Goal: Task Accomplishment & Management: Use online tool/utility

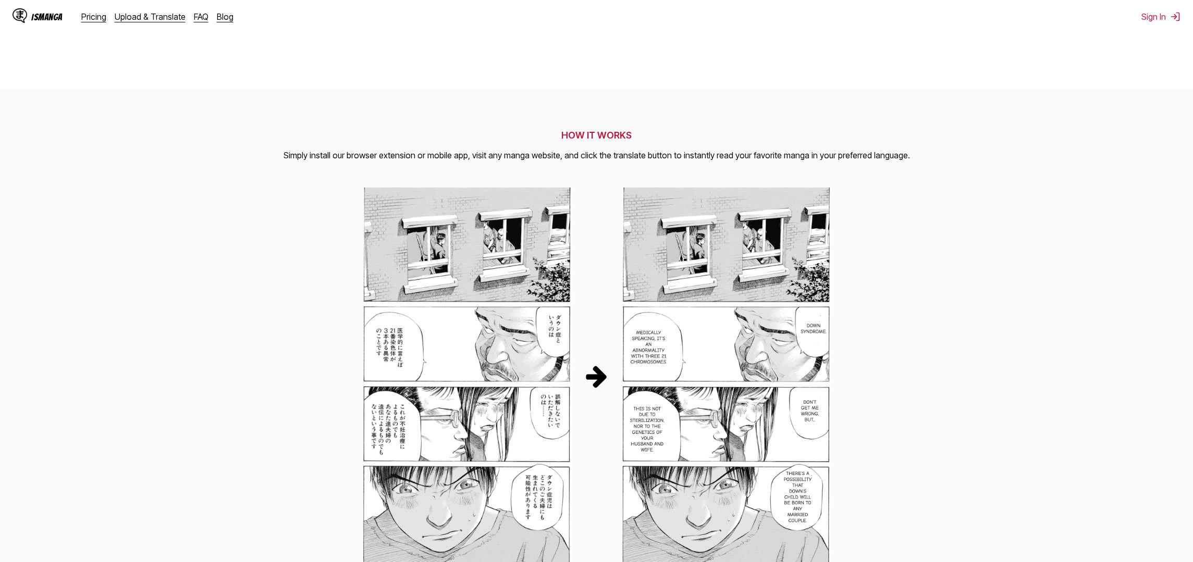
scroll to position [7, 0]
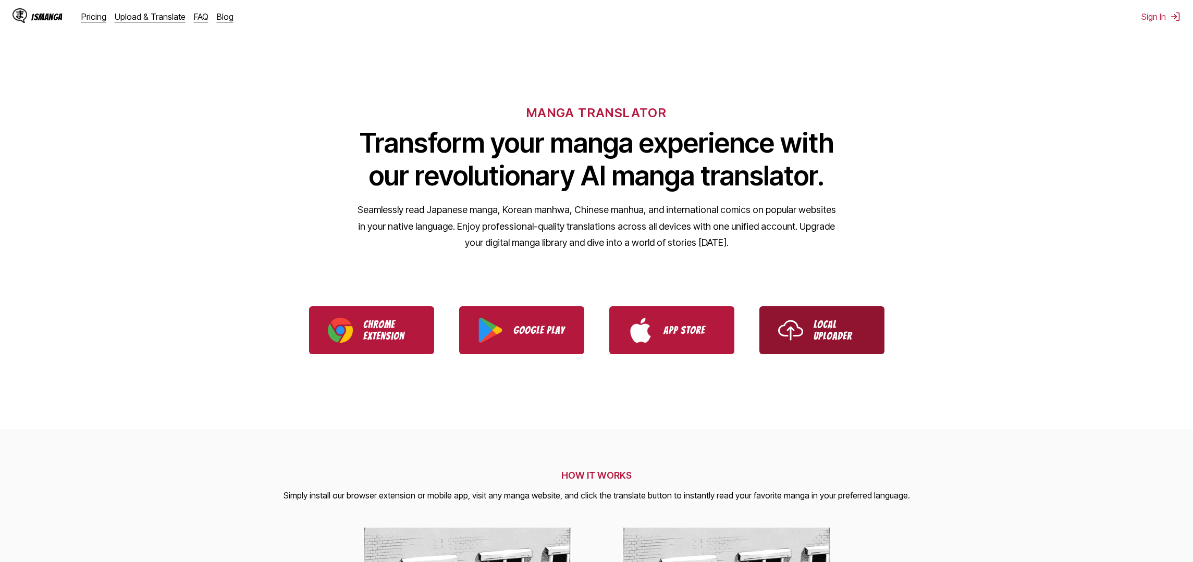
click at [795, 324] on img "Use IsManga Local Uploader" at bounding box center [790, 330] width 25 height 25
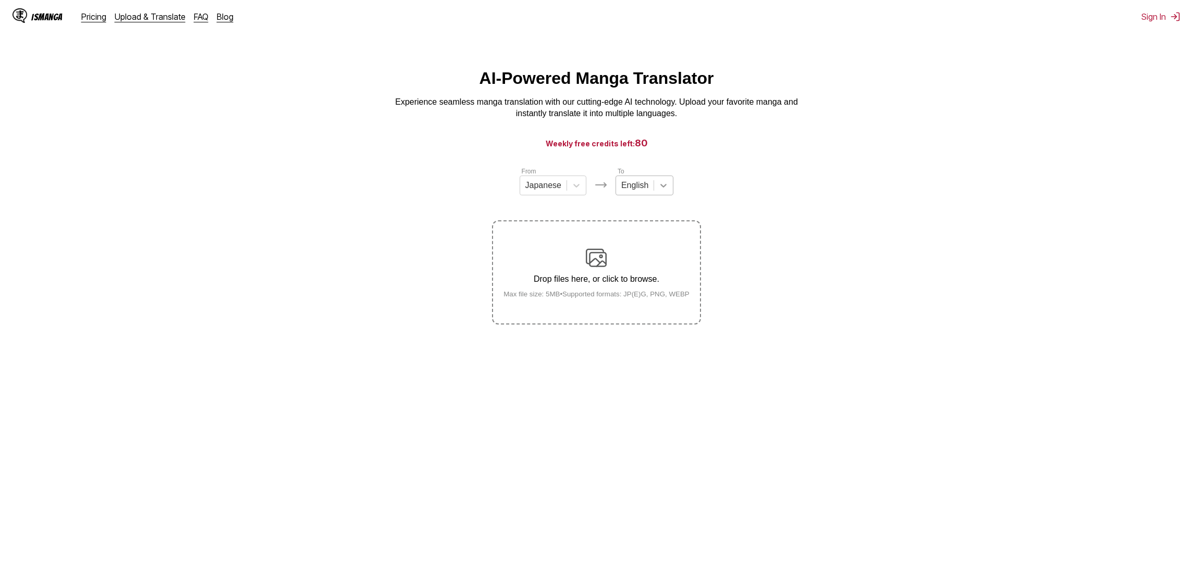
click at [654, 185] on div at bounding box center [663, 185] width 19 height 19
click at [648, 300] on div "Indonesian" at bounding box center [644, 299] width 58 height 18
click at [571, 190] on icon at bounding box center [569, 185] width 10 height 10
click at [374, 159] on main "AI-Powered Manga Translator Experience seamless manga translation with our cutt…" at bounding box center [596, 322] width 1193 height 506
click at [554, 185] on div at bounding box center [536, 185] width 36 height 11
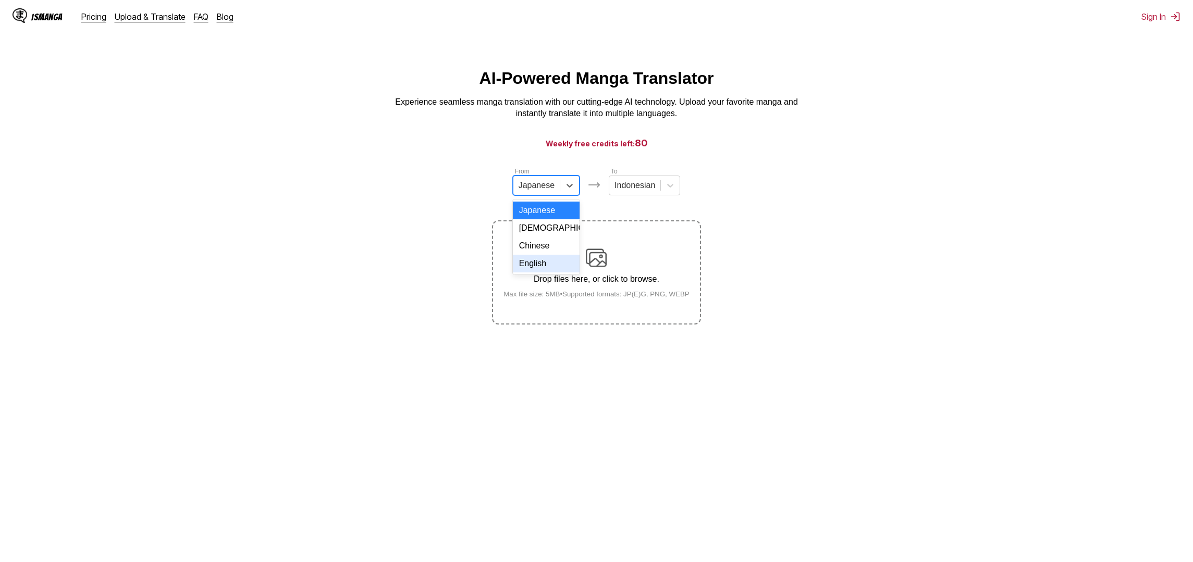
click at [536, 266] on div "English" at bounding box center [546, 264] width 67 height 18
click at [356, 194] on section "From English To Indonesian Drop files here, or click to browse. Max file size: …" at bounding box center [596, 245] width 1176 height 158
click at [91, 19] on link "Pricing" at bounding box center [93, 16] width 25 height 10
click at [571, 186] on icon at bounding box center [576, 185] width 10 height 10
click at [1105, 72] on div "AI-Powered Manga Translator Experience seamless manga translation with our cutt…" at bounding box center [596, 94] width 1176 height 51
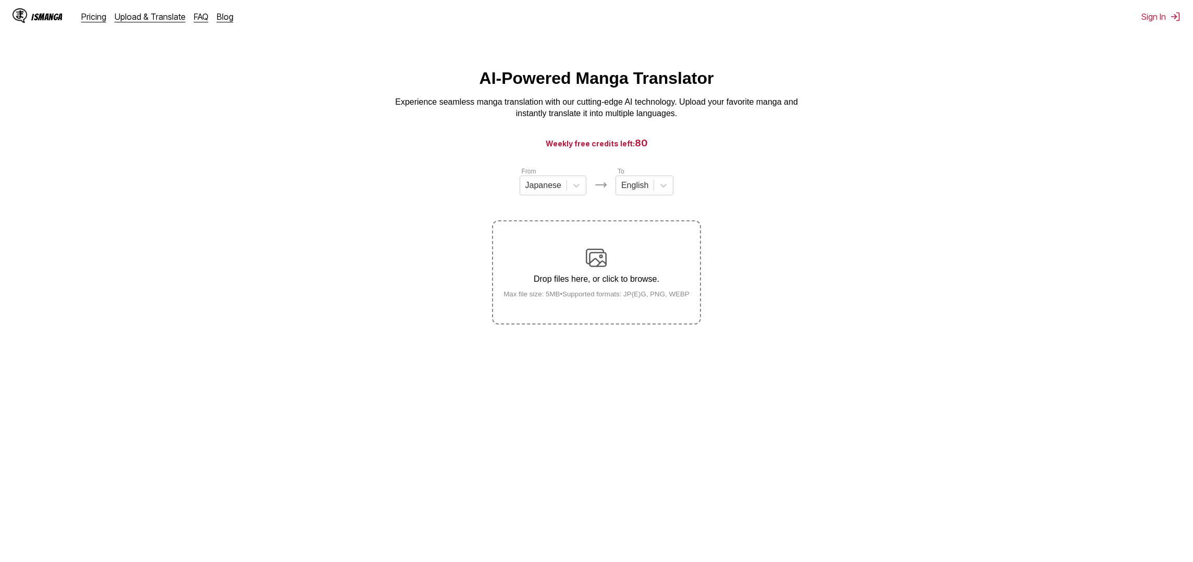
click at [943, 96] on div "AI-Powered Manga Translator Experience seamless manga translation with our cutt…" at bounding box center [596, 94] width 1176 height 51
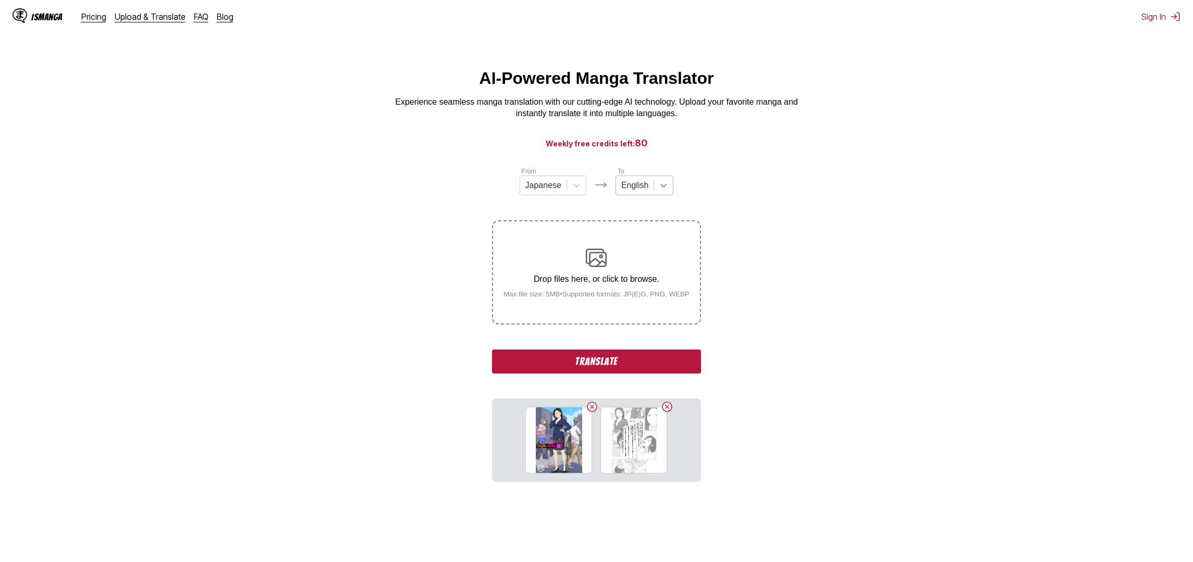
click at [662, 183] on icon at bounding box center [663, 185] width 10 height 10
click at [648, 301] on div "Indonesian" at bounding box center [644, 299] width 58 height 18
click at [383, 195] on section "From Japanese To Indonesian Drop files here, or click to browse. Max file size:…" at bounding box center [596, 324] width 1176 height 316
click at [612, 373] on button "Translate" at bounding box center [596, 362] width 208 height 24
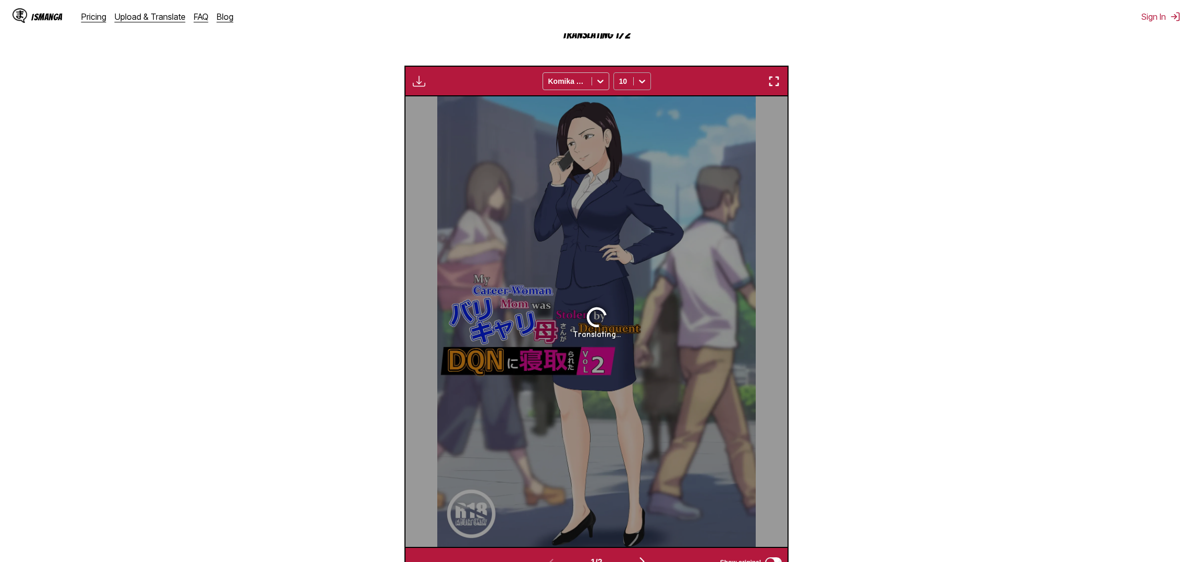
click at [644, 86] on icon at bounding box center [642, 81] width 10 height 10
click at [593, 90] on div at bounding box center [600, 81] width 17 height 17
click at [597, 86] on icon at bounding box center [600, 81] width 10 height 10
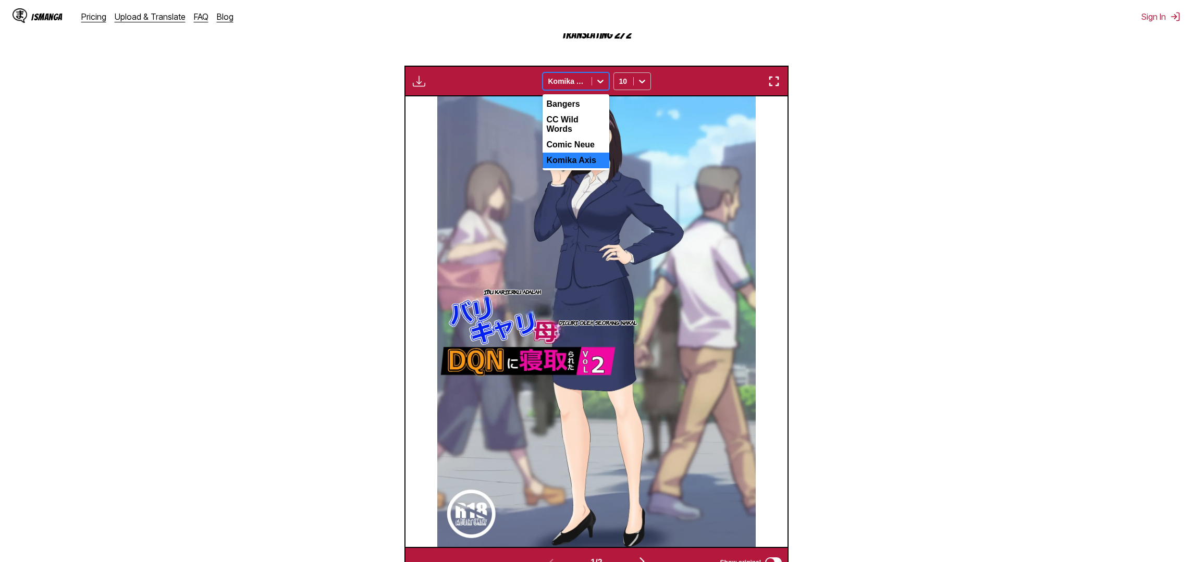
click at [319, 144] on section "From Japanese To Indonesian Drop files here, or click to browse. Max file size:…" at bounding box center [596, 211] width 1176 height 733
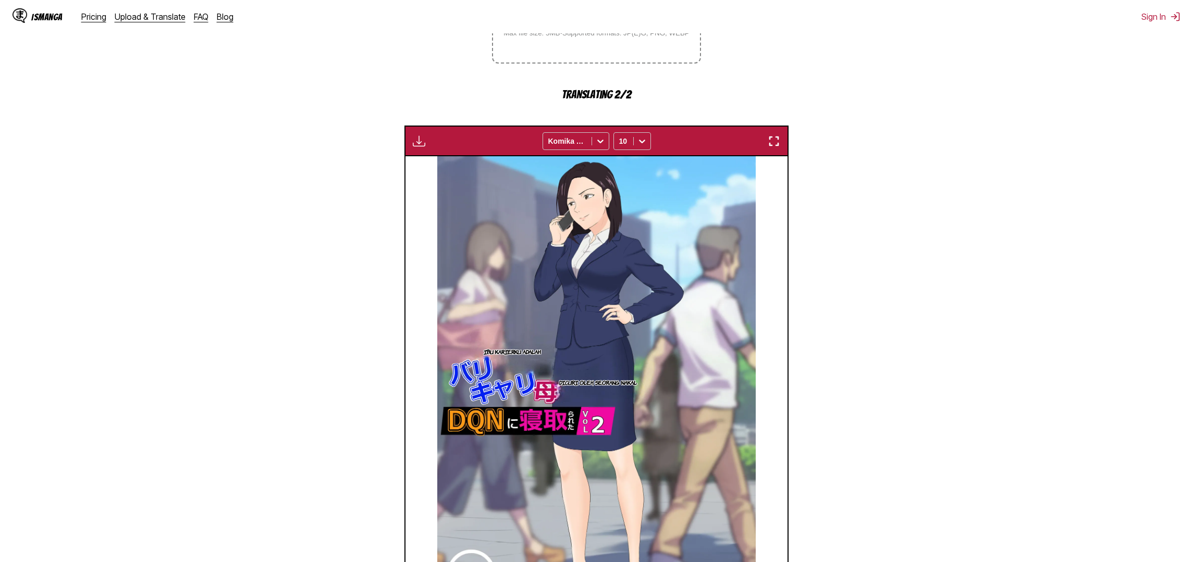
scroll to position [266, 0]
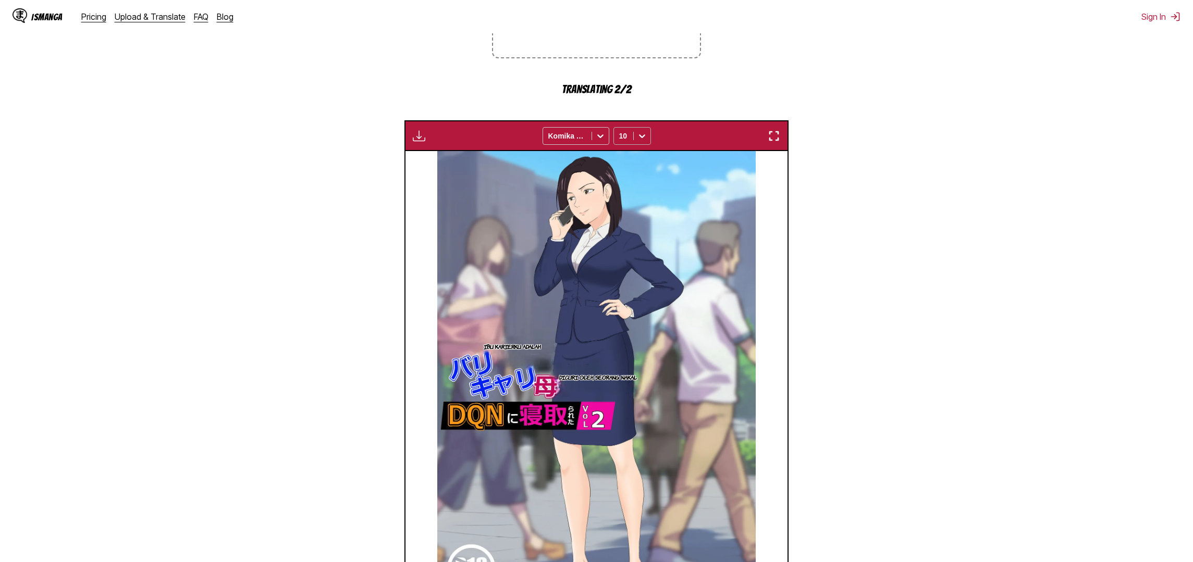
click at [637, 141] on icon at bounding box center [642, 136] width 10 height 10
click at [339, 132] on section "From Japanese To Indonesian Drop files here, or click to browse. Max file size:…" at bounding box center [596, 266] width 1176 height 733
click at [599, 141] on icon at bounding box center [600, 136] width 10 height 10
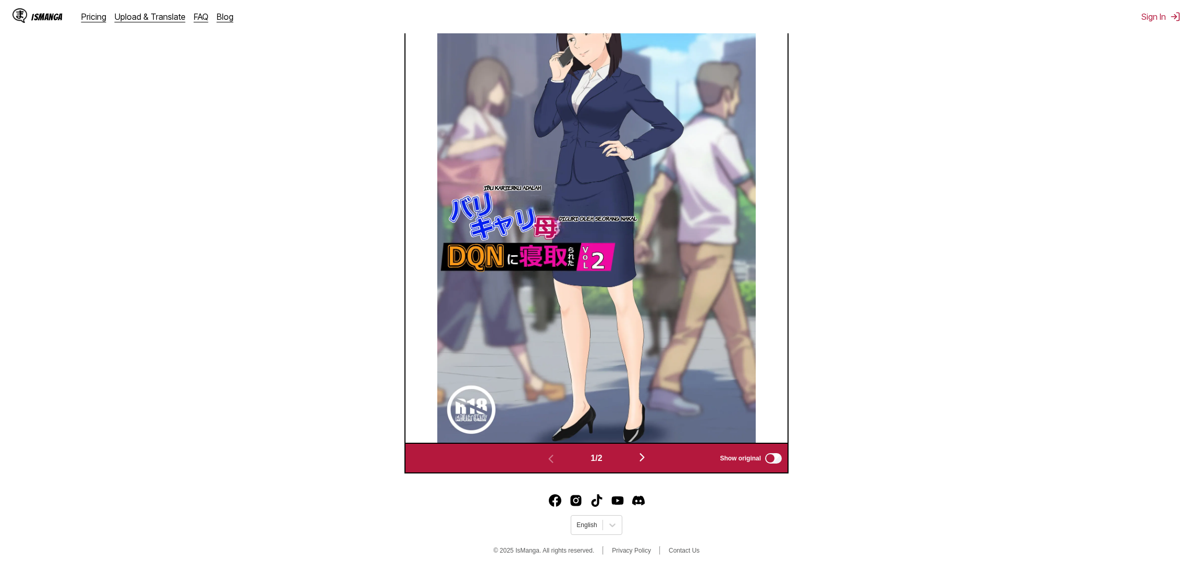
scroll to position [412, 0]
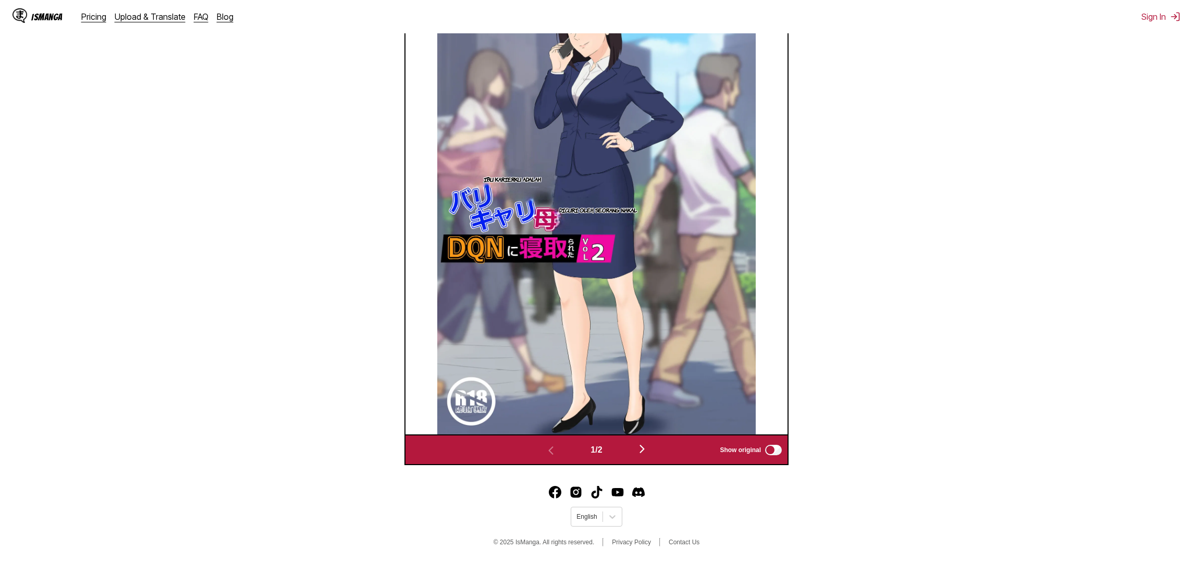
click at [645, 449] on img "button" at bounding box center [642, 449] width 13 height 13
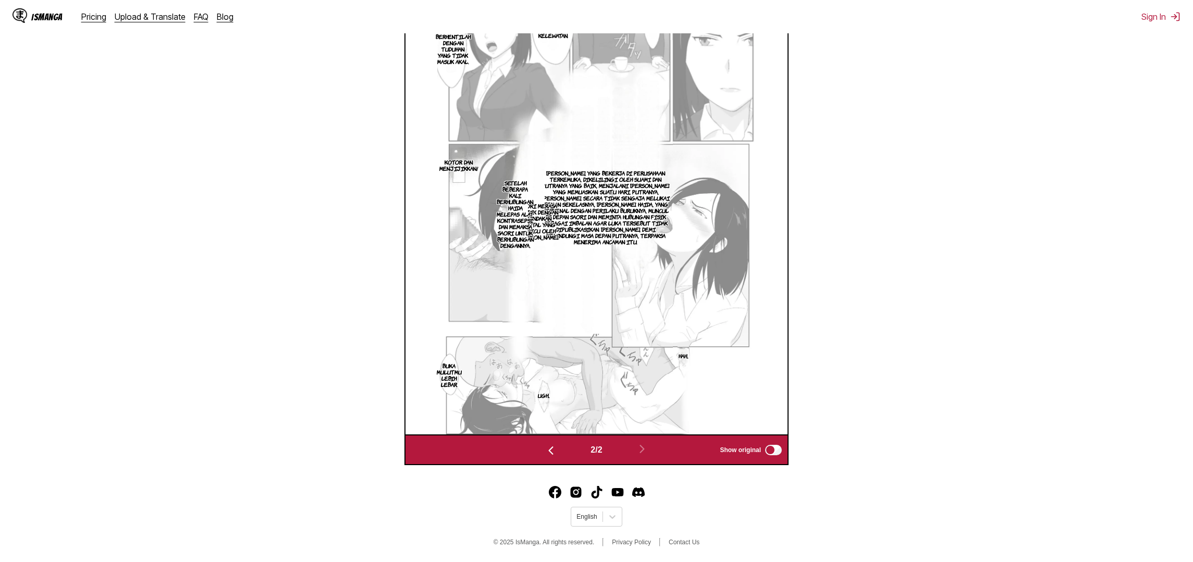
click at [555, 450] on button "button" at bounding box center [550, 449] width 63 height 15
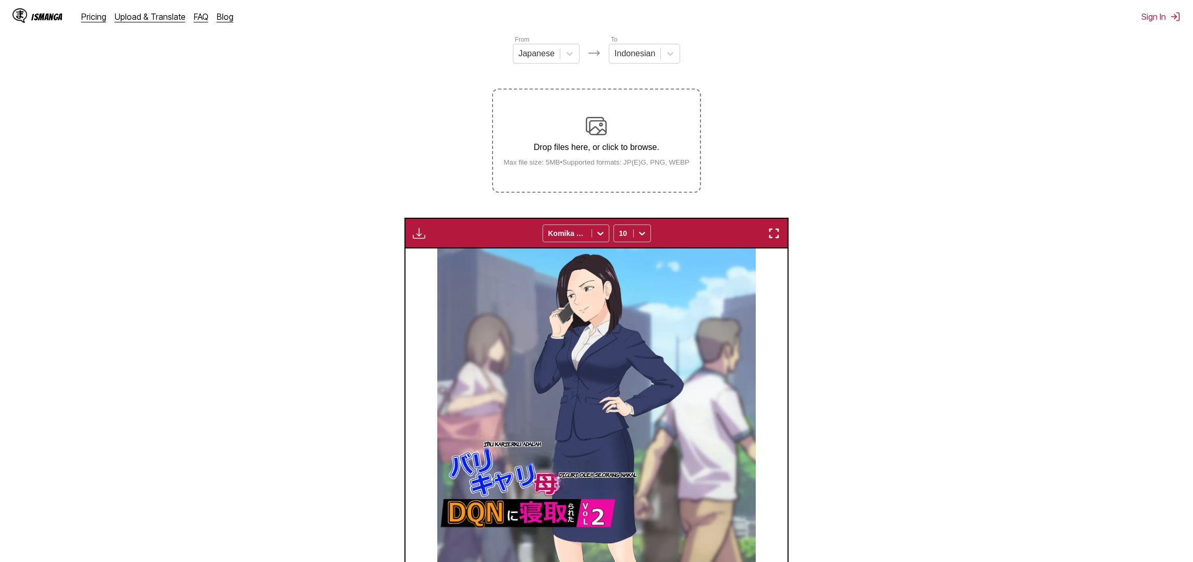
scroll to position [120, 0]
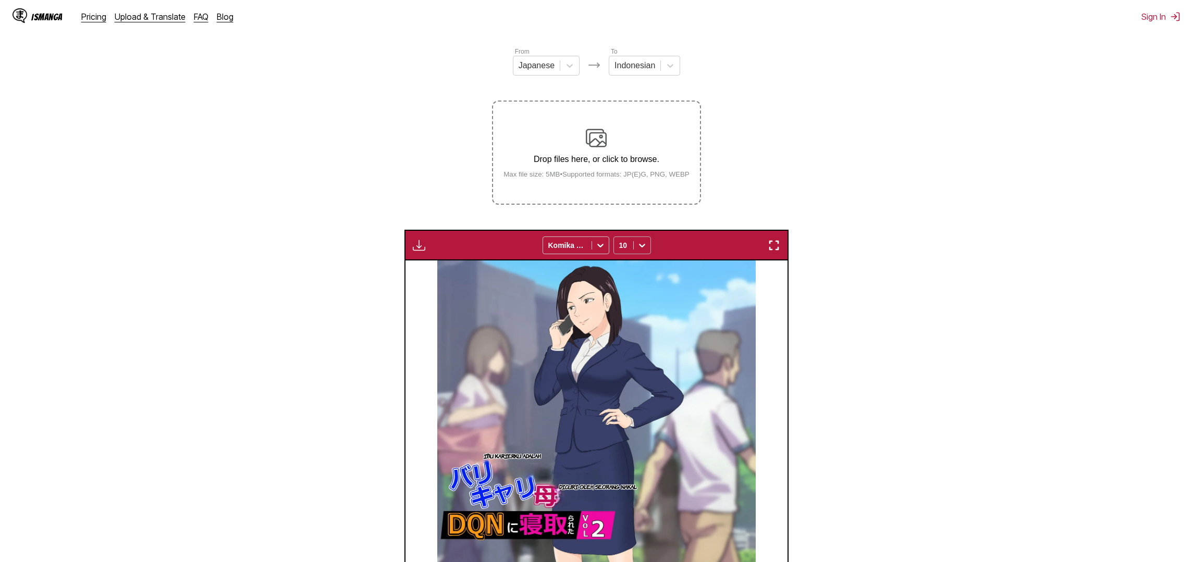
click at [640, 251] on icon at bounding box center [642, 245] width 10 height 10
click at [365, 228] on section "From Japanese To Indonesian Drop files here, or click to browse. Max file size:…" at bounding box center [596, 394] width 1176 height 696
click at [418, 252] on img "button" at bounding box center [419, 245] width 13 height 13
click at [364, 245] on section "From Japanese To Indonesian Drop files here, or click to browse. Max file size:…" at bounding box center [596, 394] width 1176 height 696
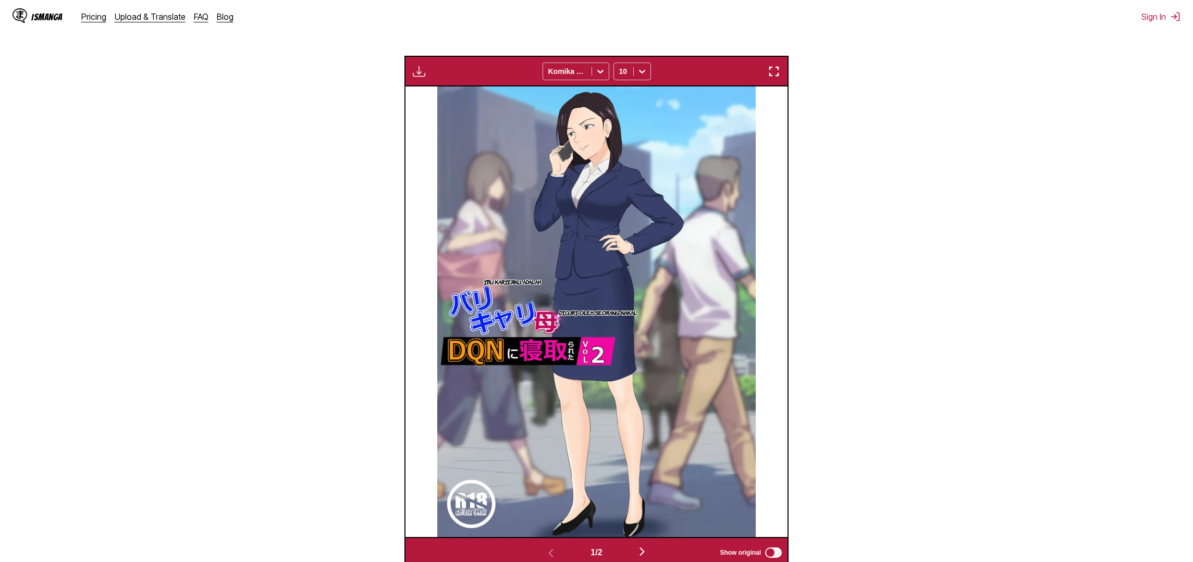
scroll to position [412, 0]
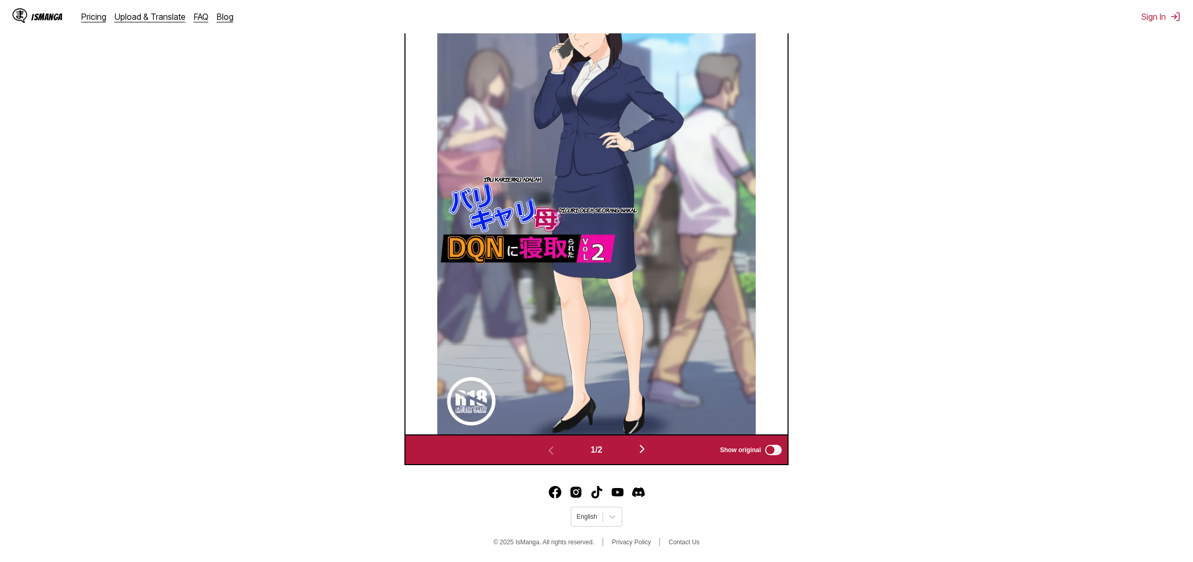
click at [647, 448] on img "button" at bounding box center [642, 449] width 13 height 13
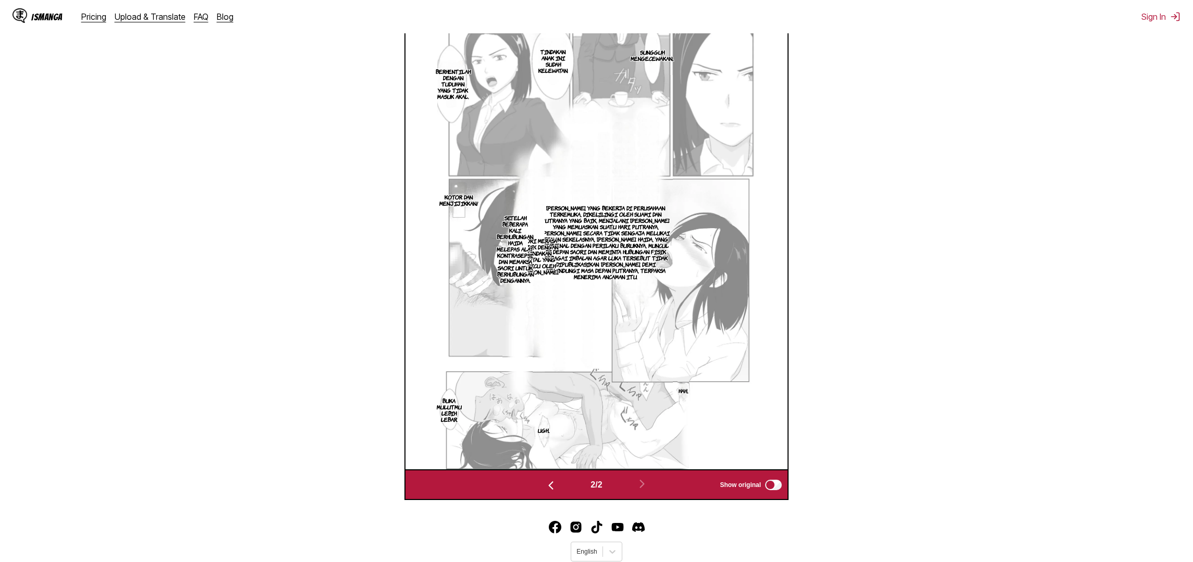
scroll to position [277, 0]
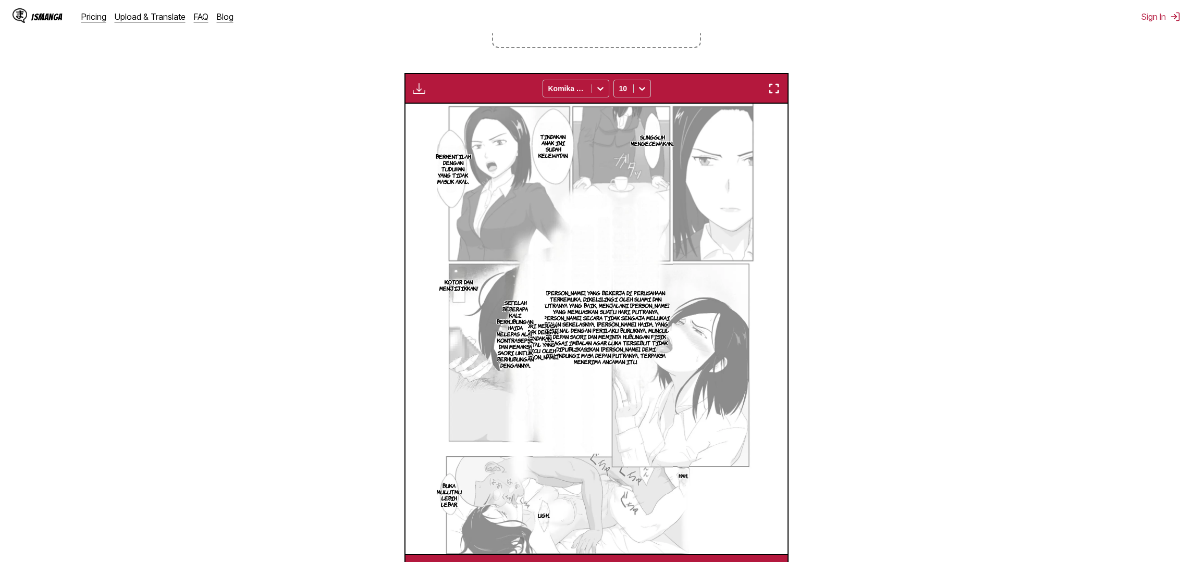
click at [770, 95] on img "button" at bounding box center [774, 88] width 13 height 13
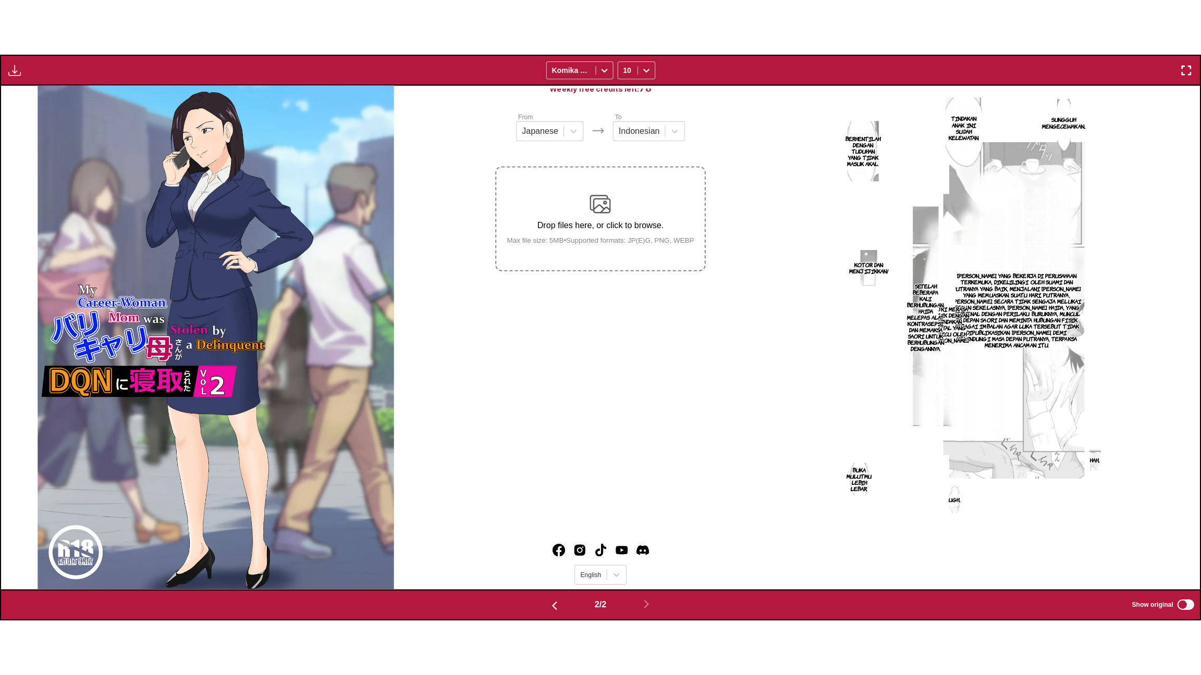
scroll to position [0, 1198]
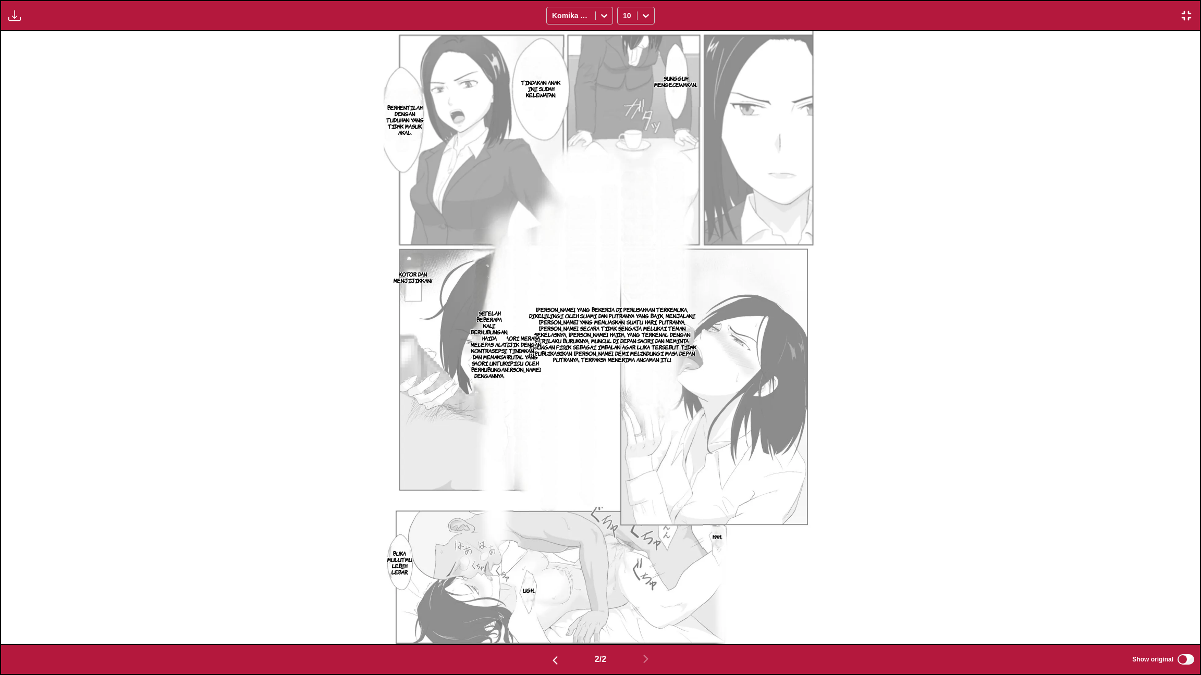
click at [1188, 17] on img "button" at bounding box center [1186, 15] width 13 height 13
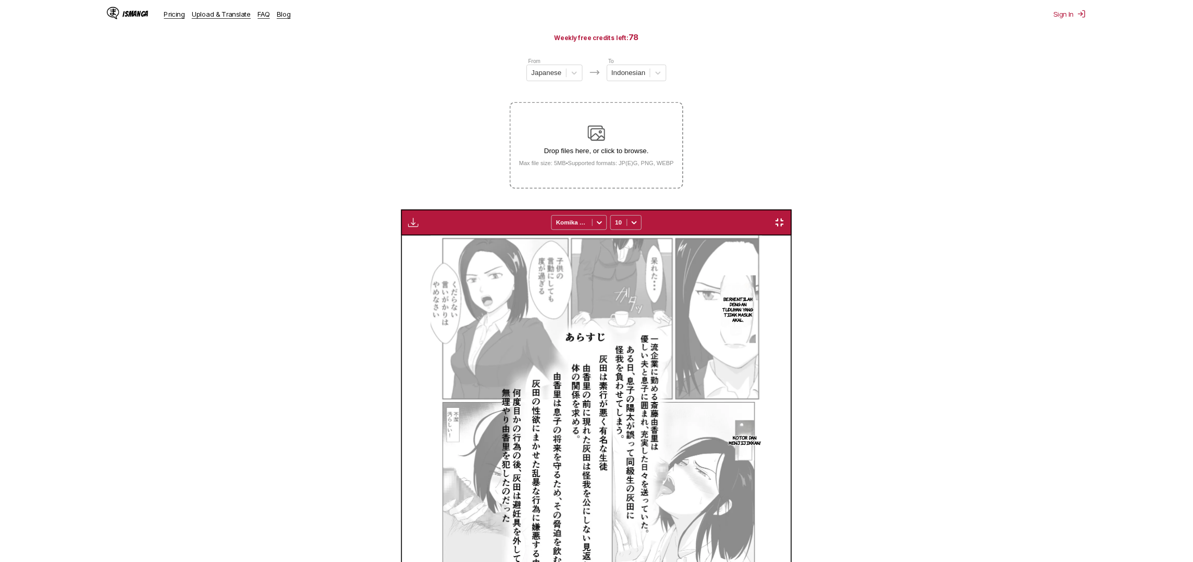
scroll to position [0, 382]
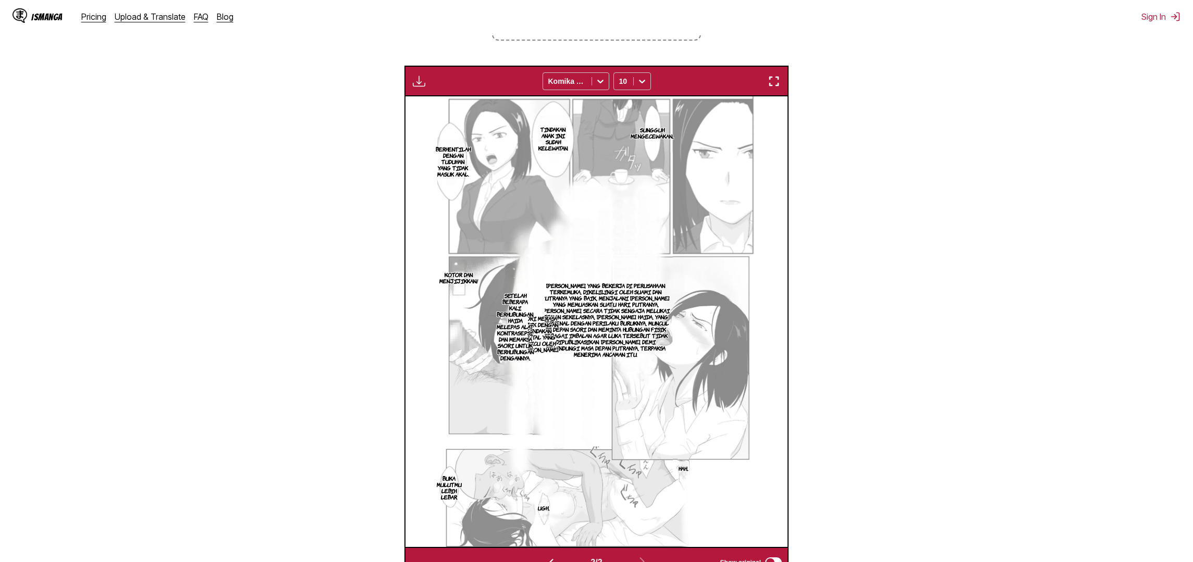
click at [416, 88] on img "button" at bounding box center [419, 81] width 13 height 13
click at [561, 215] on section "Saori Saito, yang bekerja di perusahaan terkemuka, dikelilingi oleh suami dan p…" at bounding box center [605, 320] width 134 height 335
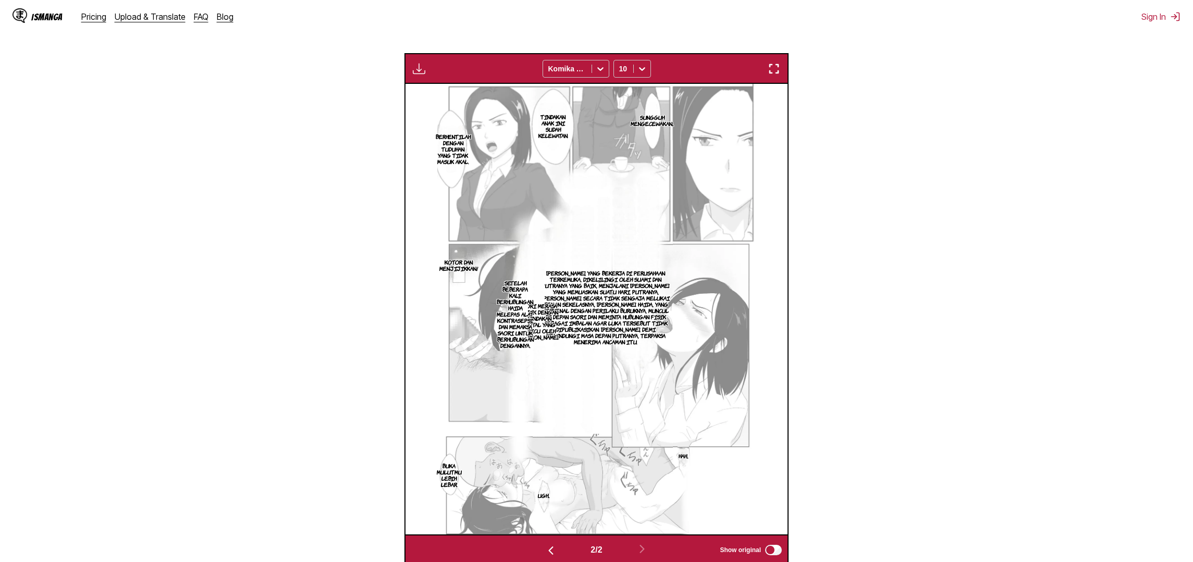
scroll to position [300, 0]
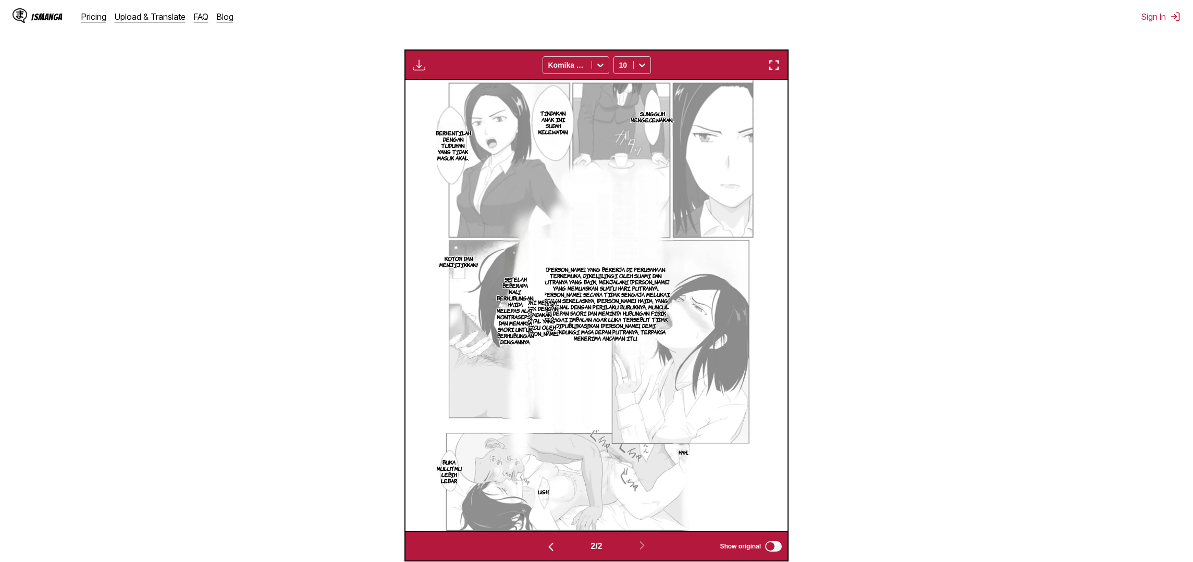
click at [424, 71] on img "button" at bounding box center [419, 65] width 13 height 13
click at [691, 159] on img at bounding box center [596, 305] width 319 height 451
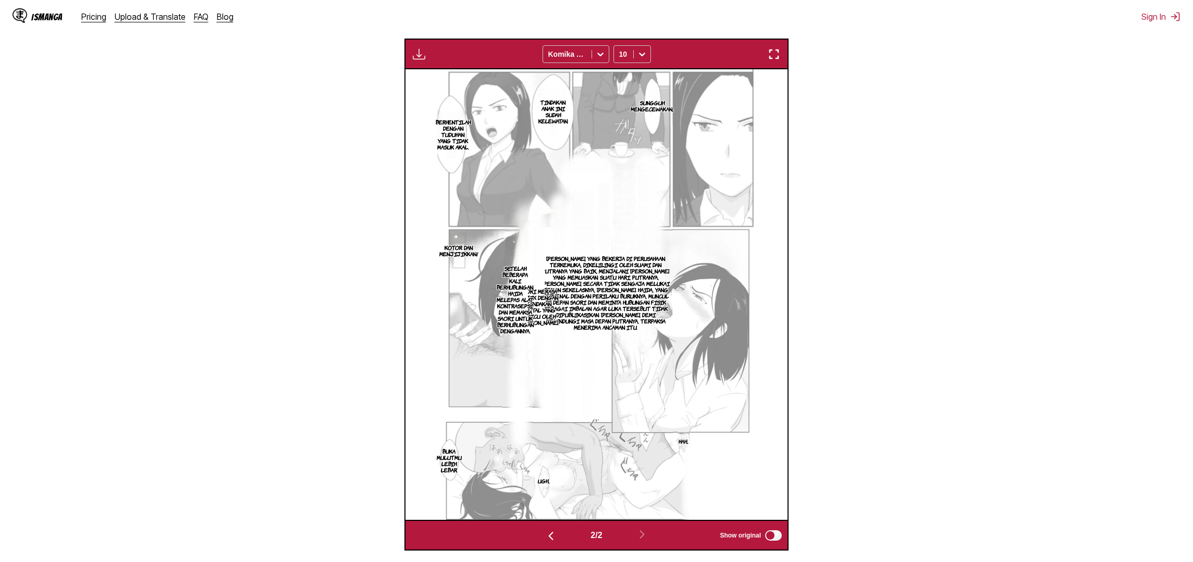
scroll to position [319, 0]
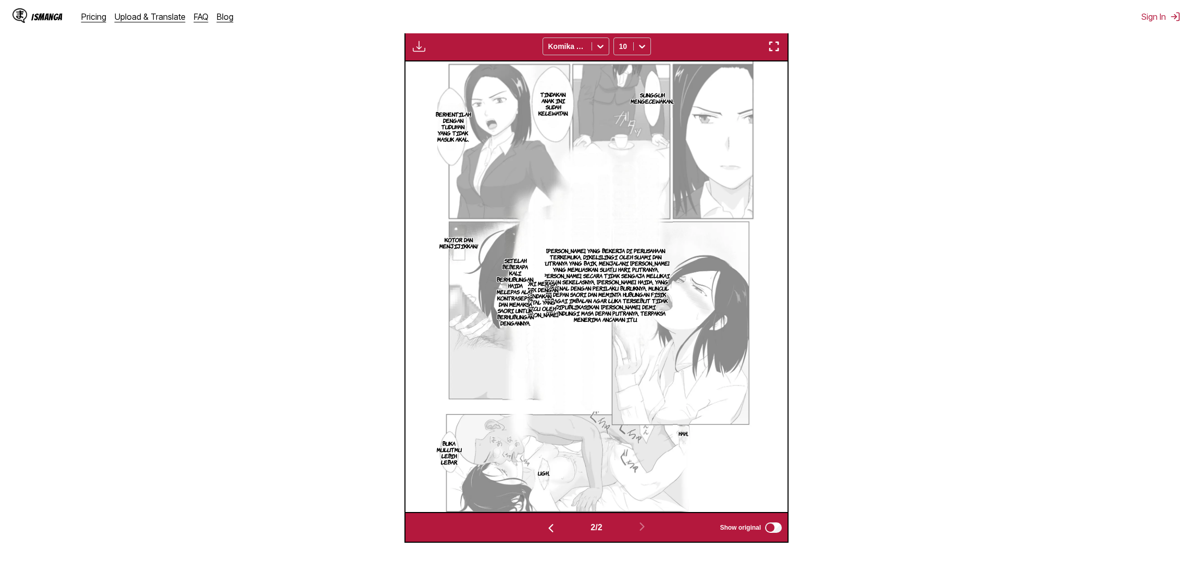
click at [554, 535] on button "button" at bounding box center [550, 527] width 63 height 15
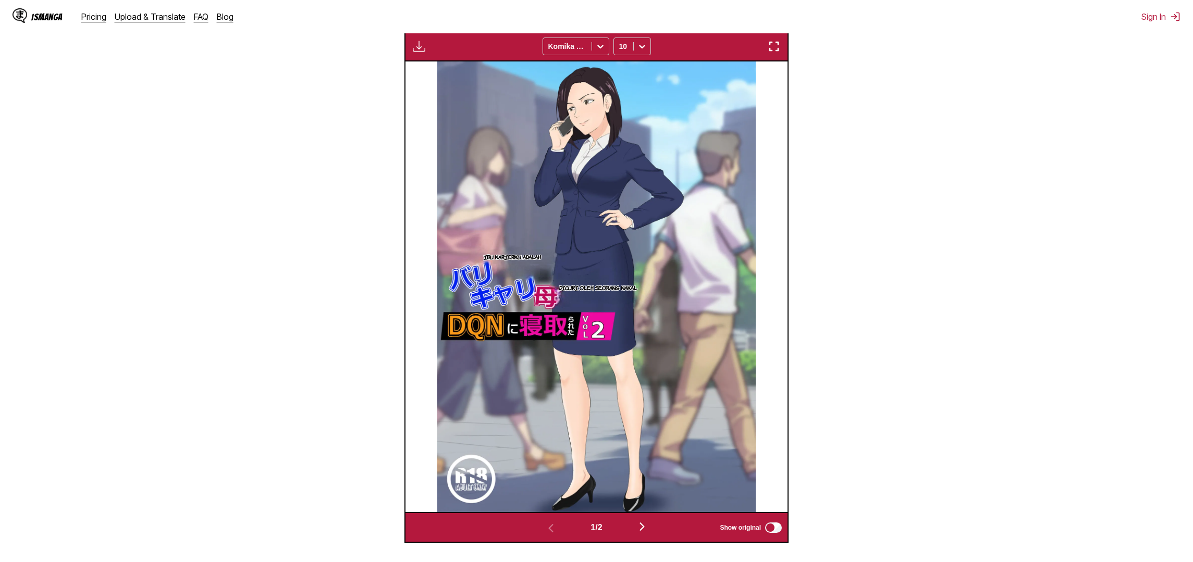
drag, startPoint x: 644, startPoint y: 545, endPoint x: 642, endPoint y: 486, distance: 58.9
click at [644, 533] on img "button" at bounding box center [642, 527] width 13 height 13
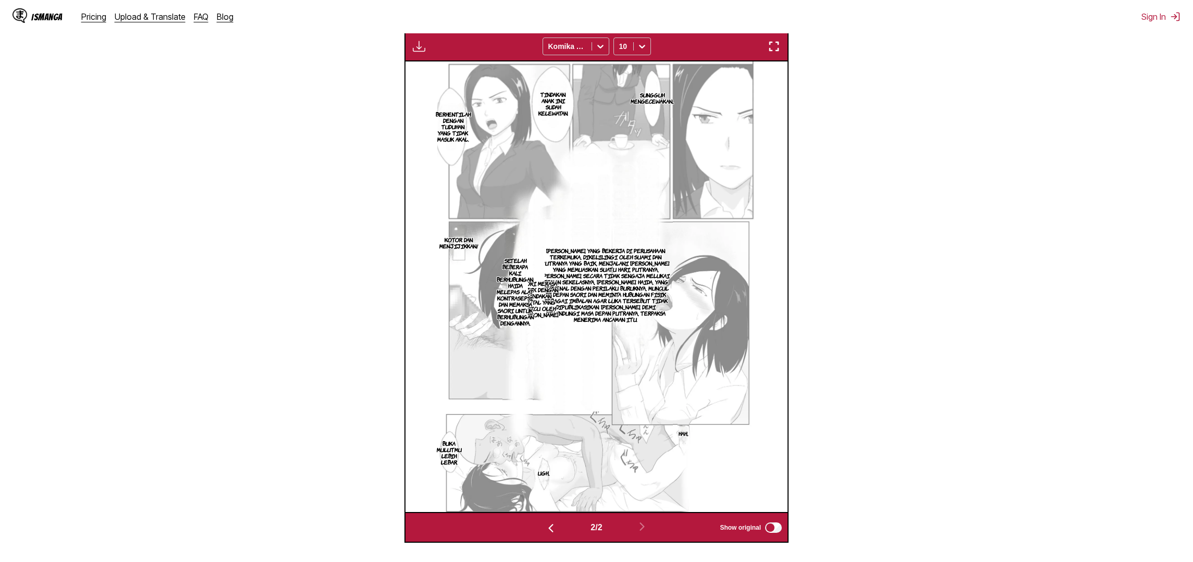
click at [316, 71] on section "From Japanese To Indonesian Drop files here, or click to browse. Max file size:…" at bounding box center [596, 195] width 1176 height 696
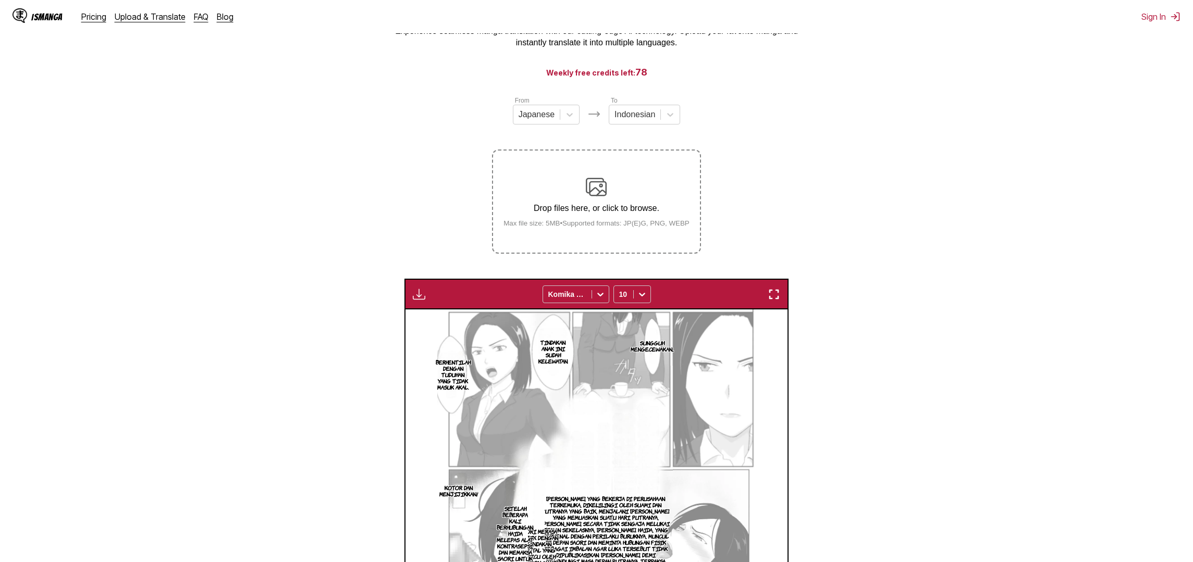
scroll to position [35, 0]
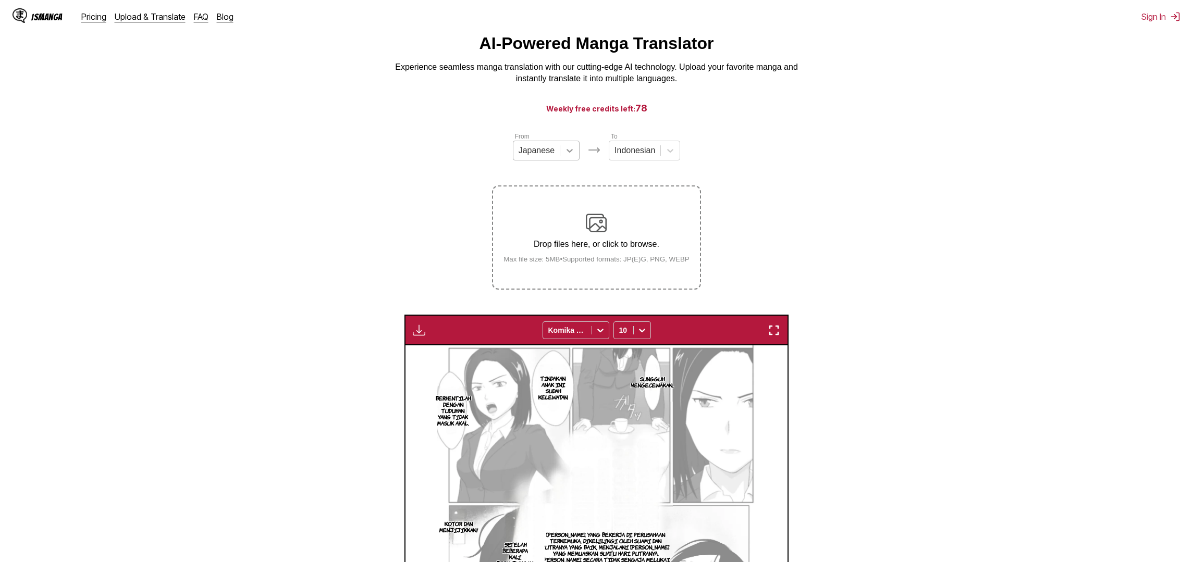
click at [575, 154] on div at bounding box center [569, 150] width 19 height 19
click at [539, 225] on div "English" at bounding box center [546, 229] width 67 height 18
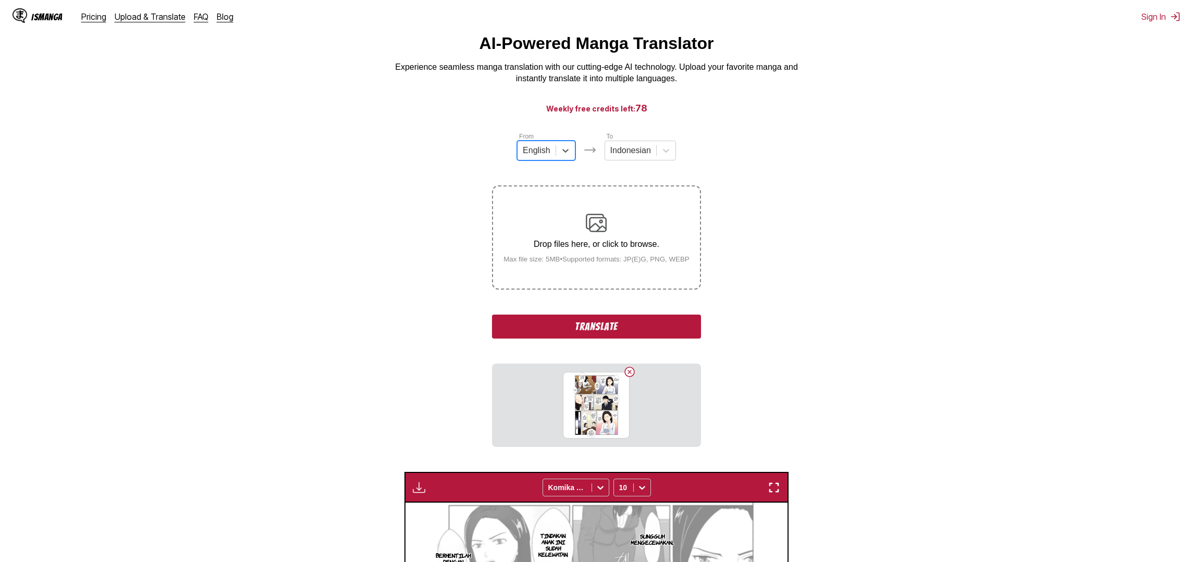
click at [609, 336] on button "Translate" at bounding box center [596, 327] width 208 height 24
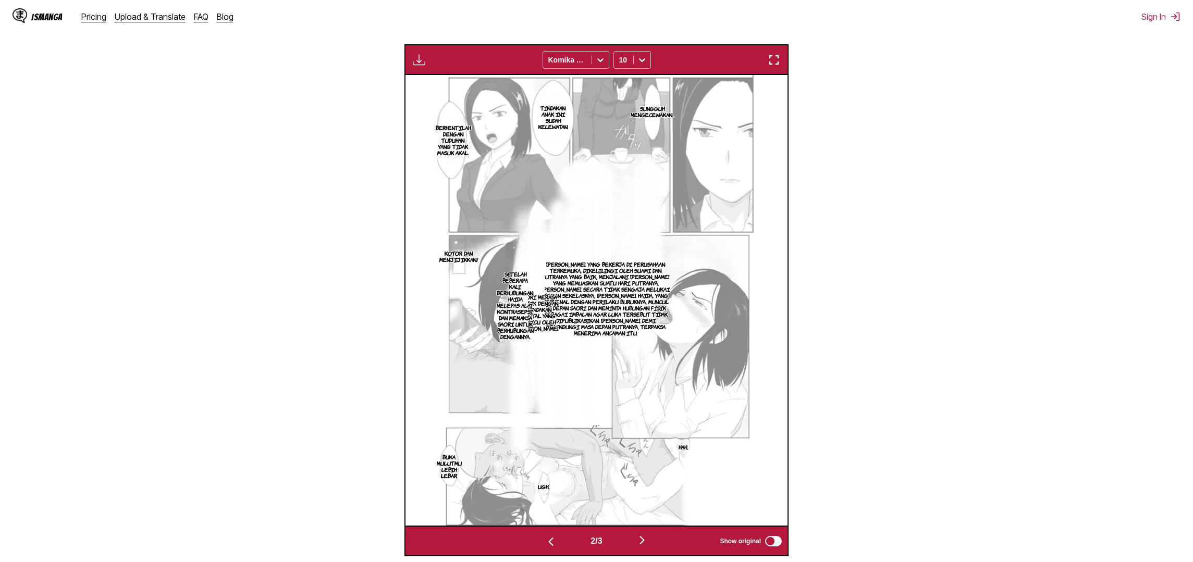
scroll to position [340, 0]
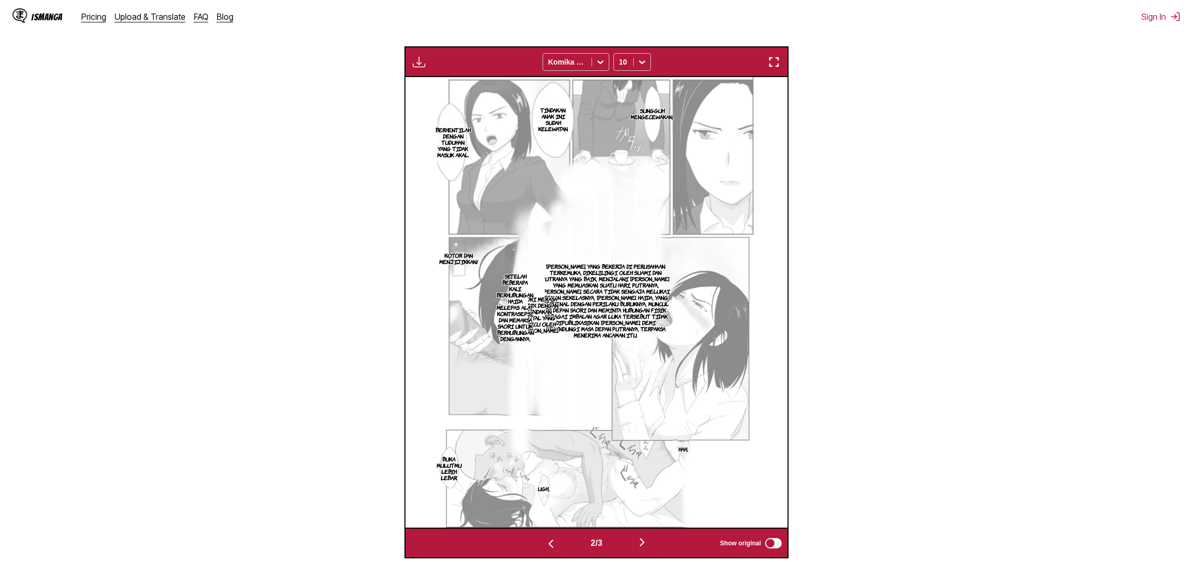
click at [641, 549] on img "button" at bounding box center [642, 542] width 13 height 13
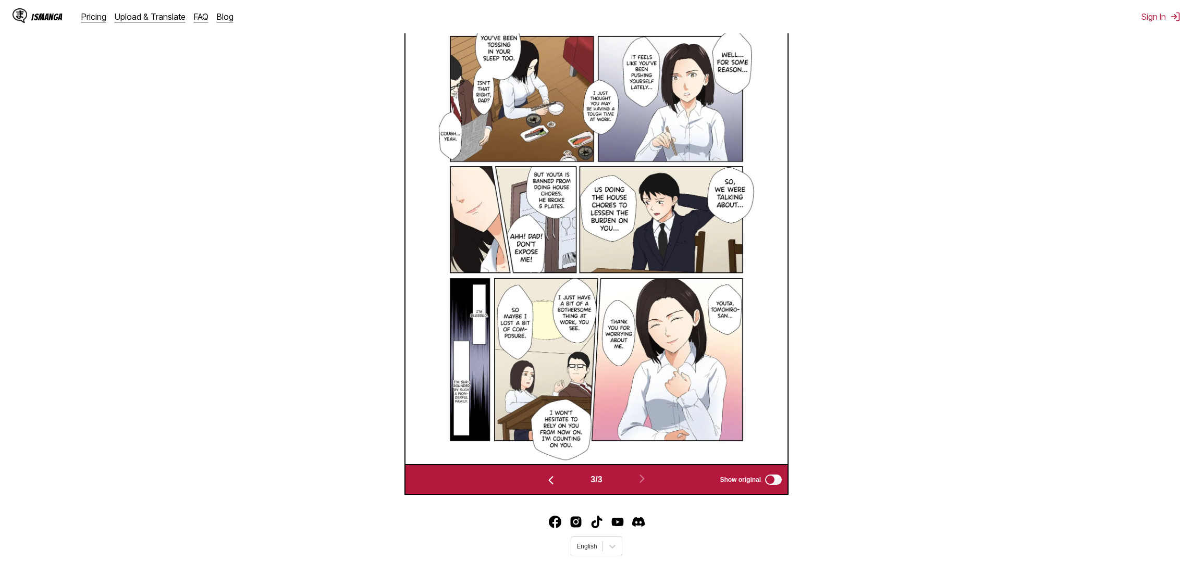
scroll to position [369, 0]
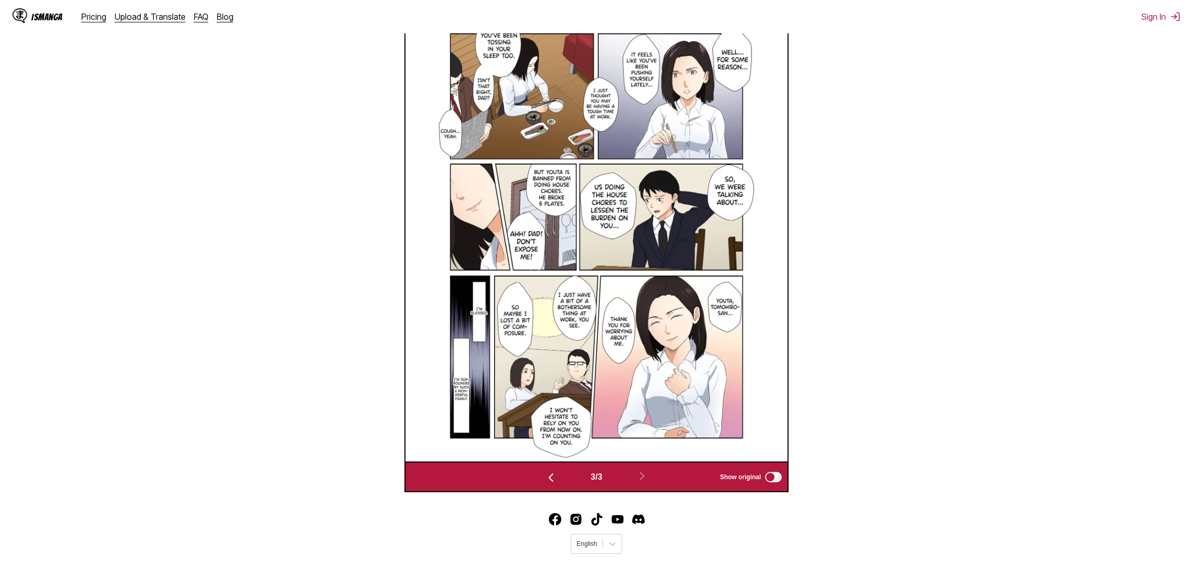
click at [547, 484] on img "button" at bounding box center [551, 478] width 13 height 13
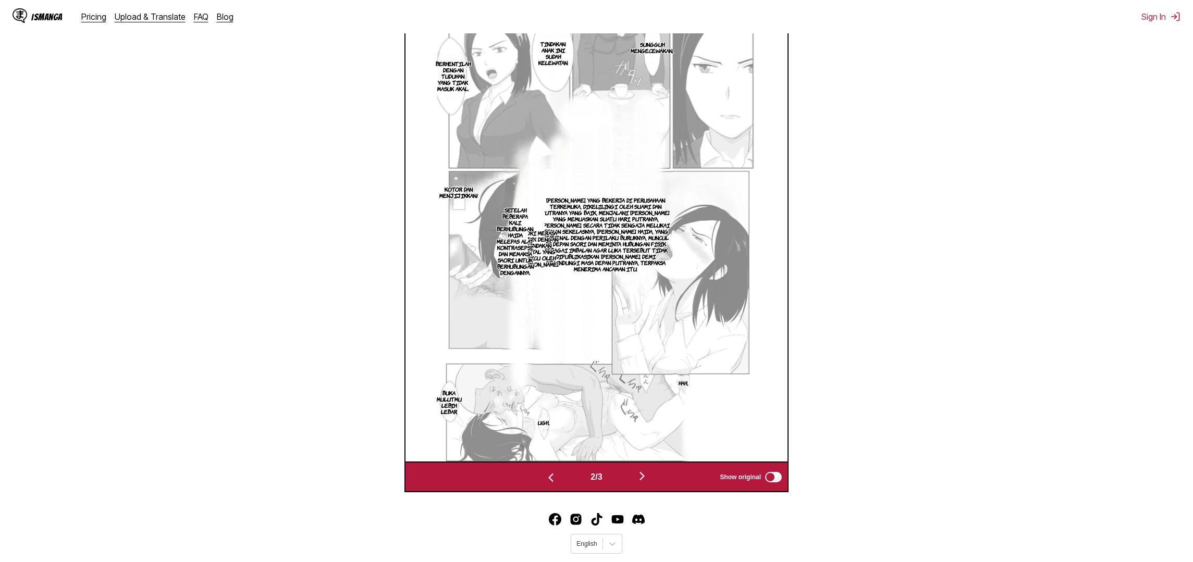
click at [643, 482] on img "button" at bounding box center [642, 476] width 13 height 13
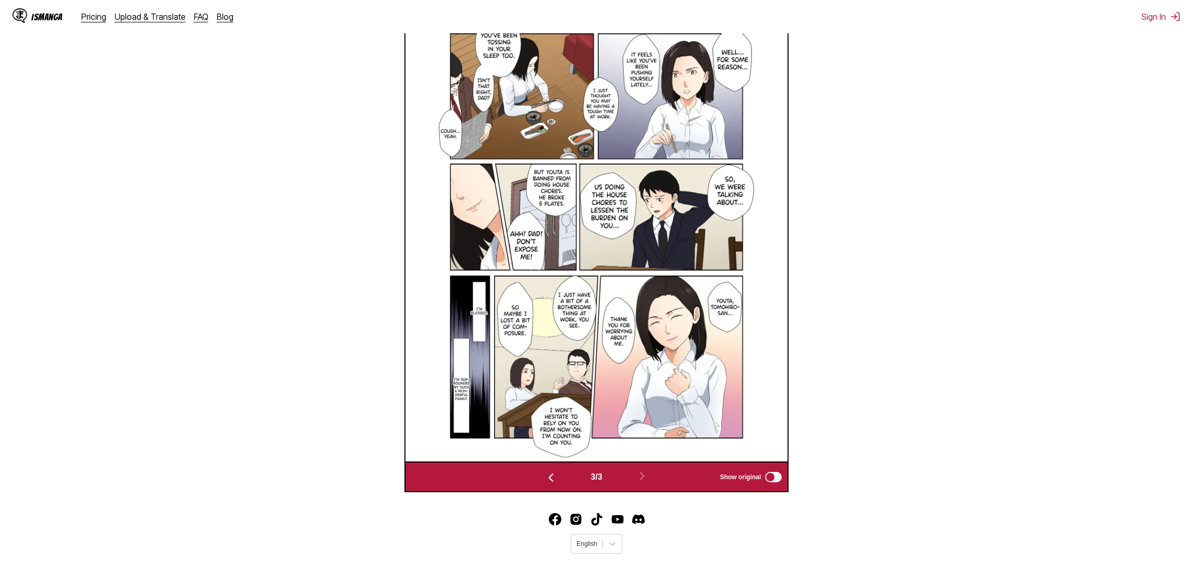
click at [567, 179] on img at bounding box center [596, 236] width 319 height 451
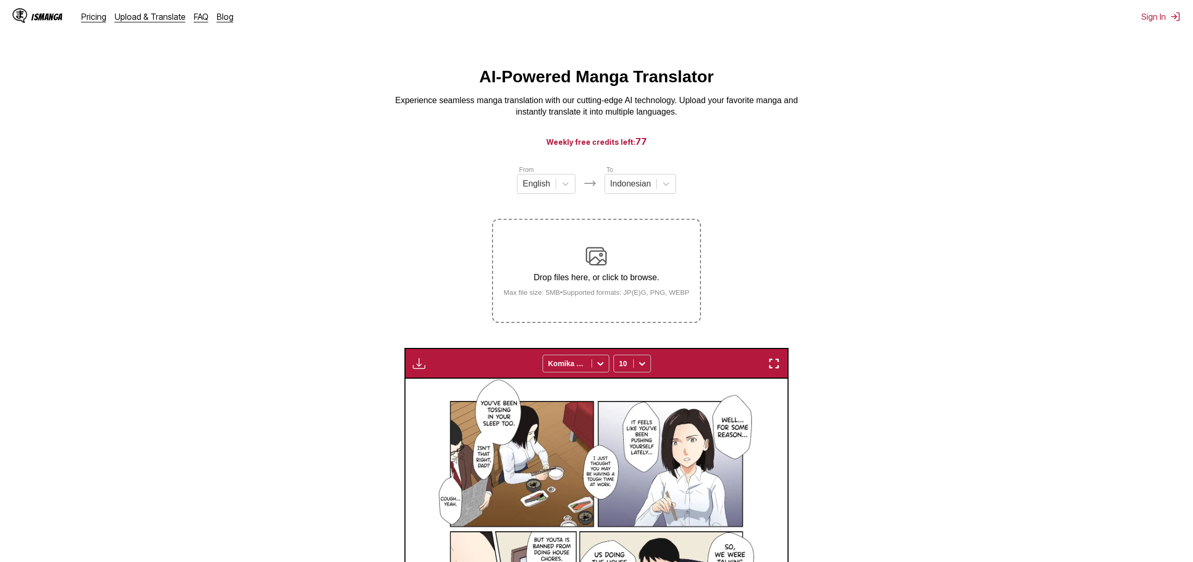
scroll to position [0, 0]
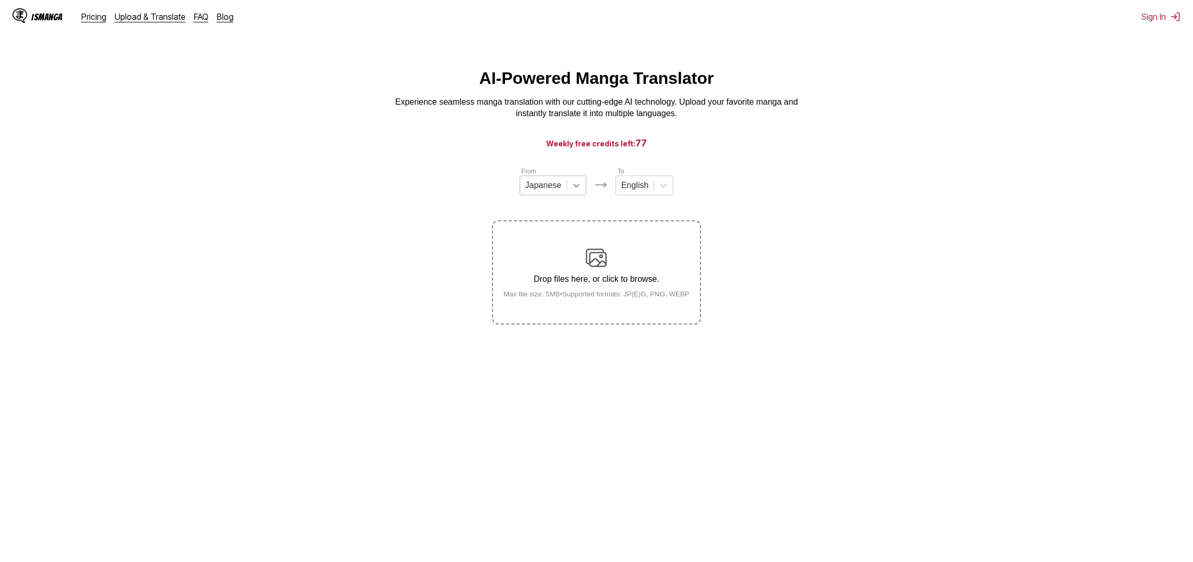
click at [567, 185] on div at bounding box center [576, 185] width 19 height 19
click at [551, 260] on div "English" at bounding box center [552, 264] width 67 height 18
click at [659, 184] on icon at bounding box center [659, 185] width 10 height 10
click at [635, 301] on div "Indonesian" at bounding box center [640, 299] width 58 height 18
click at [567, 189] on div at bounding box center [576, 185] width 19 height 19
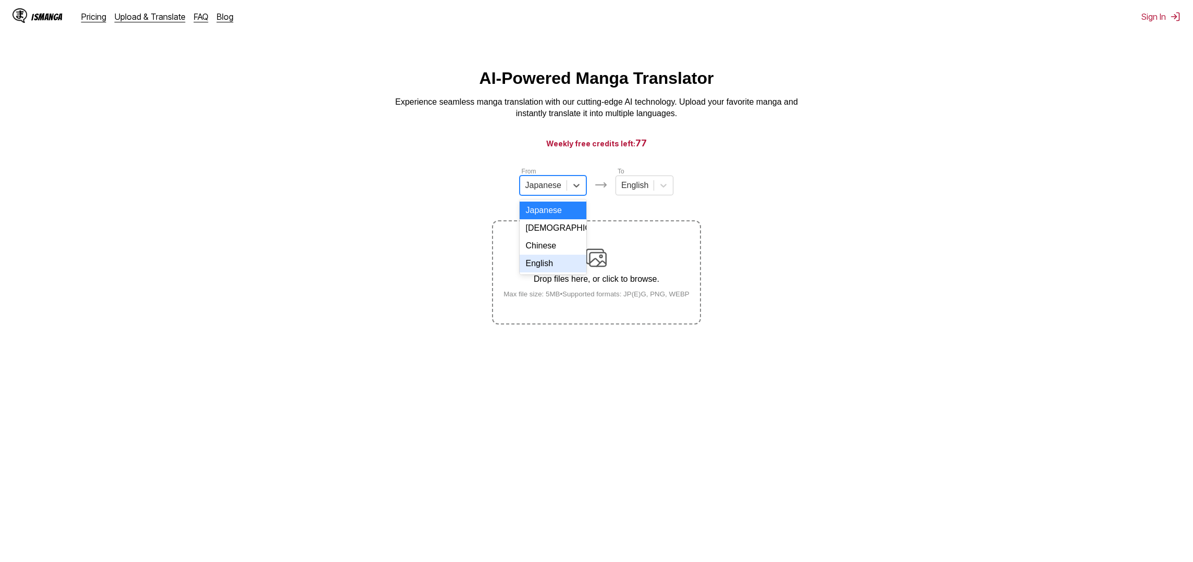
click at [556, 262] on div "English" at bounding box center [552, 264] width 67 height 18
click at [661, 182] on icon at bounding box center [659, 185] width 10 height 10
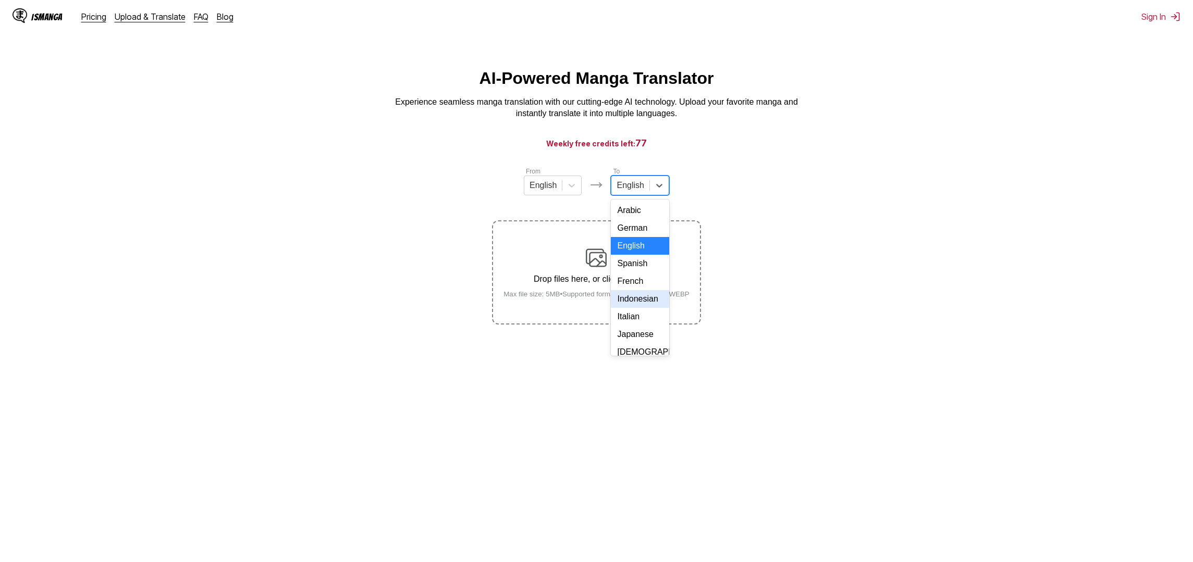
click at [642, 301] on div "Indonesian" at bounding box center [640, 299] width 58 height 18
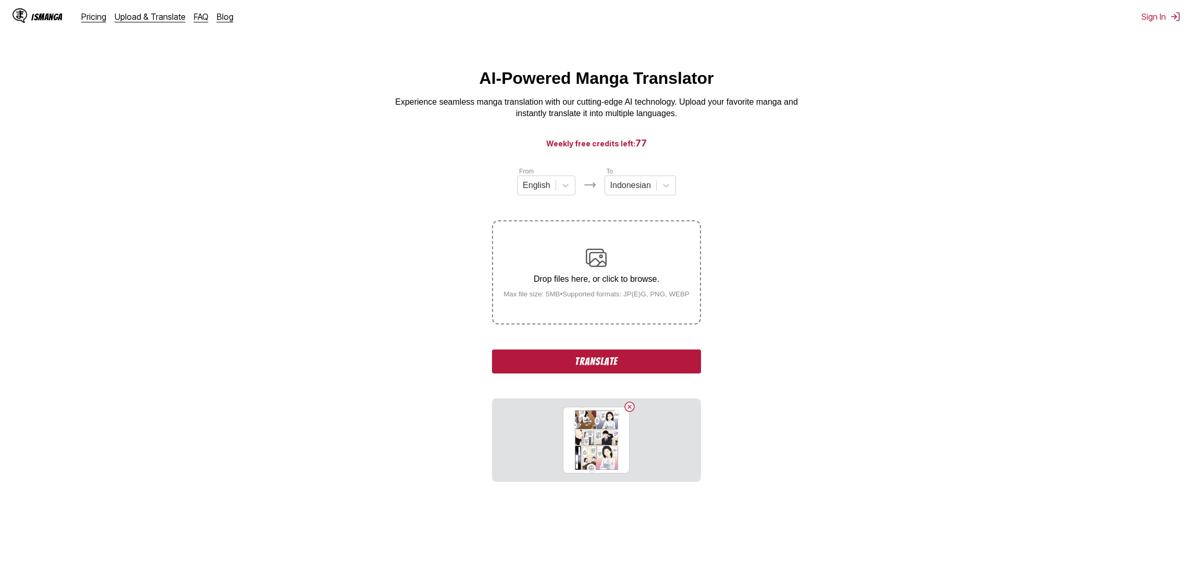
click at [597, 370] on button "Translate" at bounding box center [596, 362] width 208 height 24
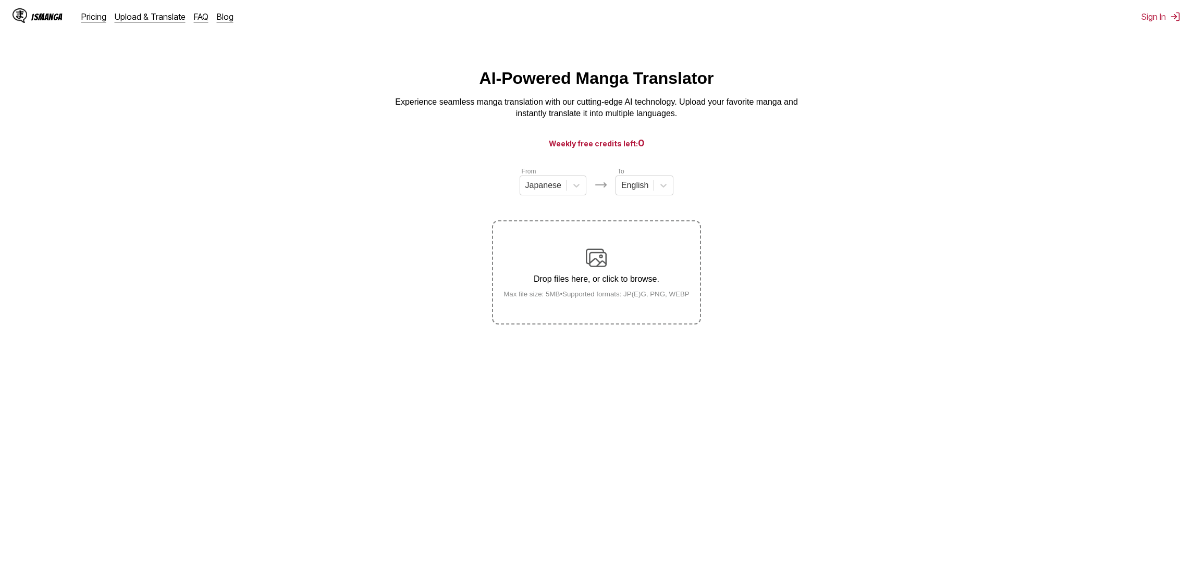
scroll to position [109, 0]
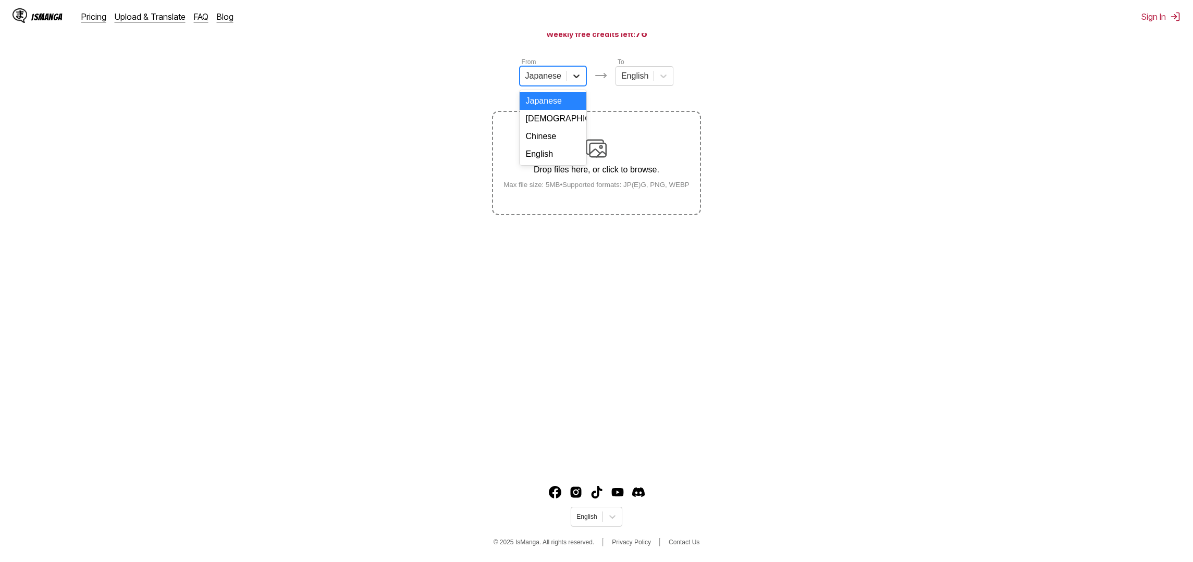
click at [575, 79] on icon at bounding box center [576, 76] width 10 height 10
click at [550, 150] on div "English" at bounding box center [552, 154] width 67 height 18
click at [658, 80] on icon at bounding box center [659, 76] width 10 height 10
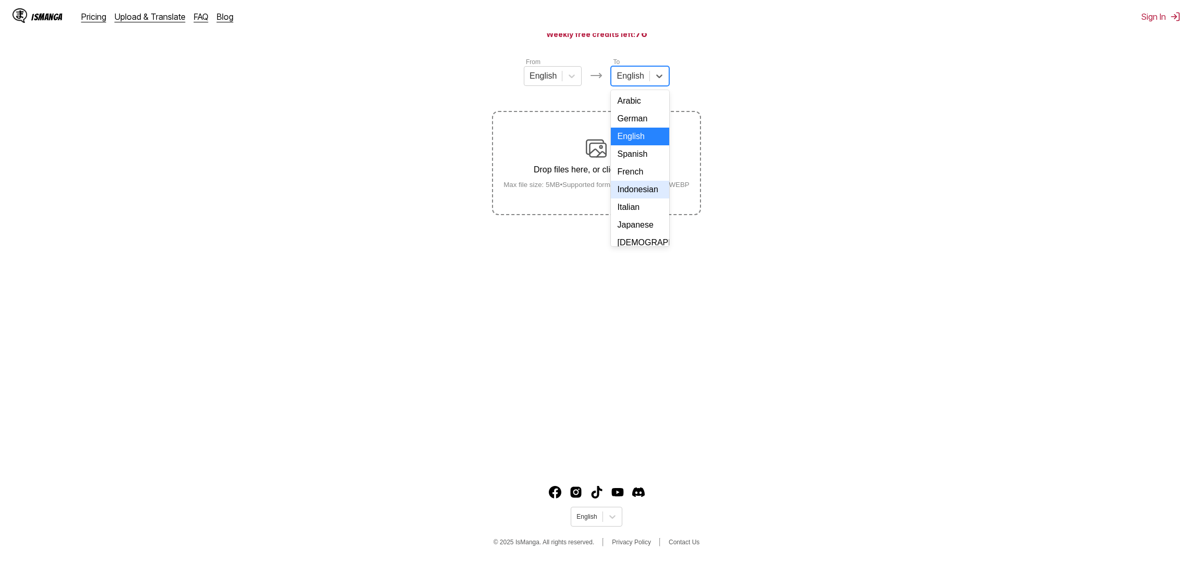
click at [641, 197] on div "Indonesian" at bounding box center [640, 190] width 58 height 18
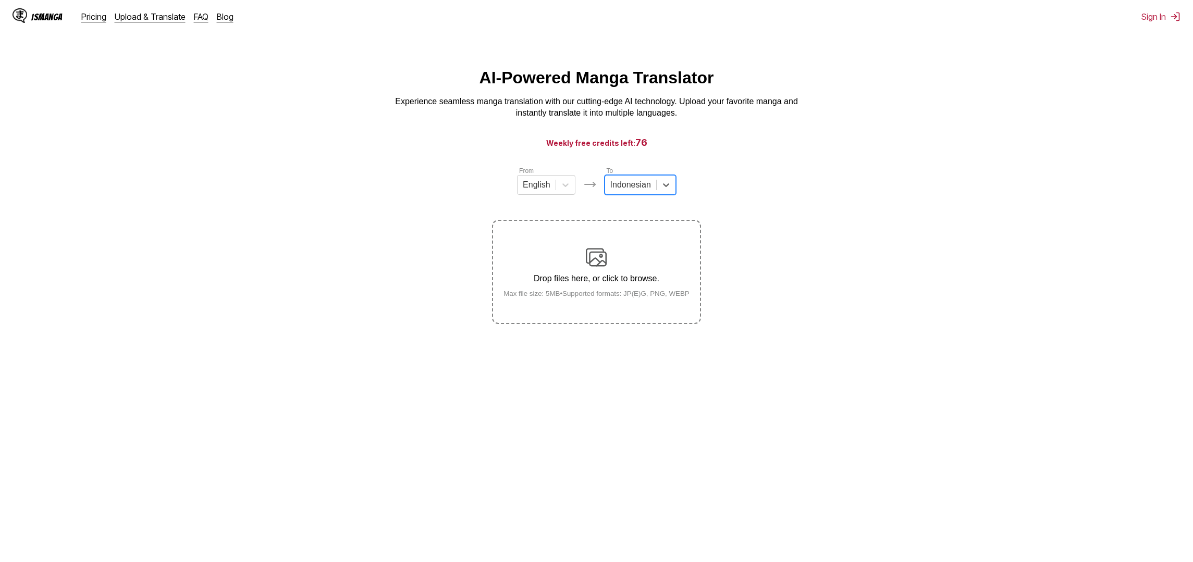
scroll to position [0, 0]
click at [194, 19] on link "FAQ" at bounding box center [201, 16] width 15 height 10
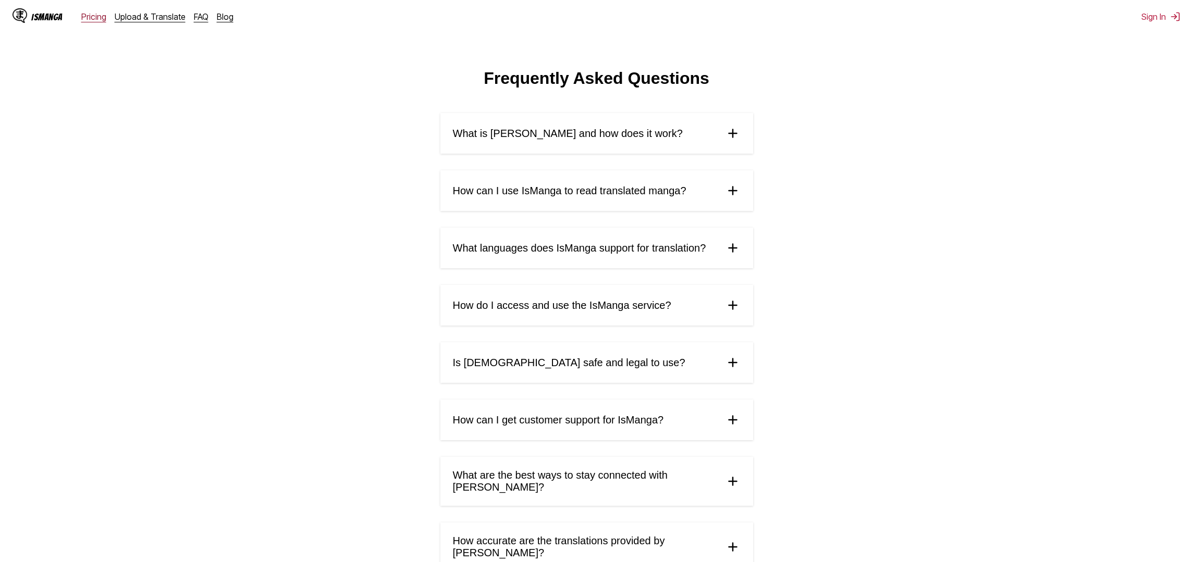
click at [96, 13] on link "Pricing" at bounding box center [93, 16] width 25 height 10
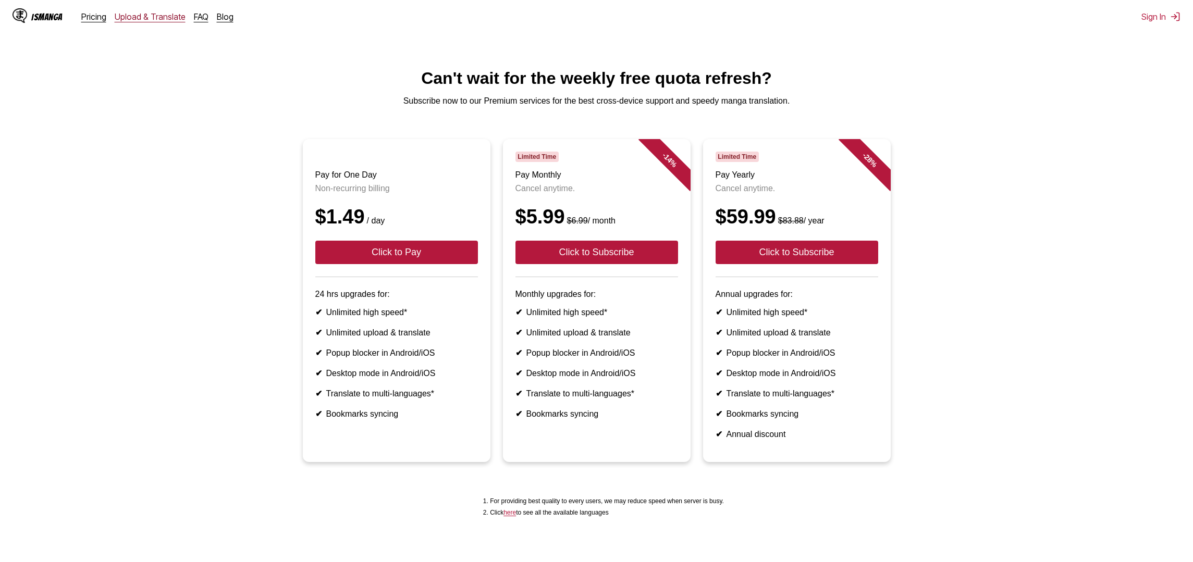
click at [144, 16] on link "Upload & Translate" at bounding box center [150, 16] width 71 height 10
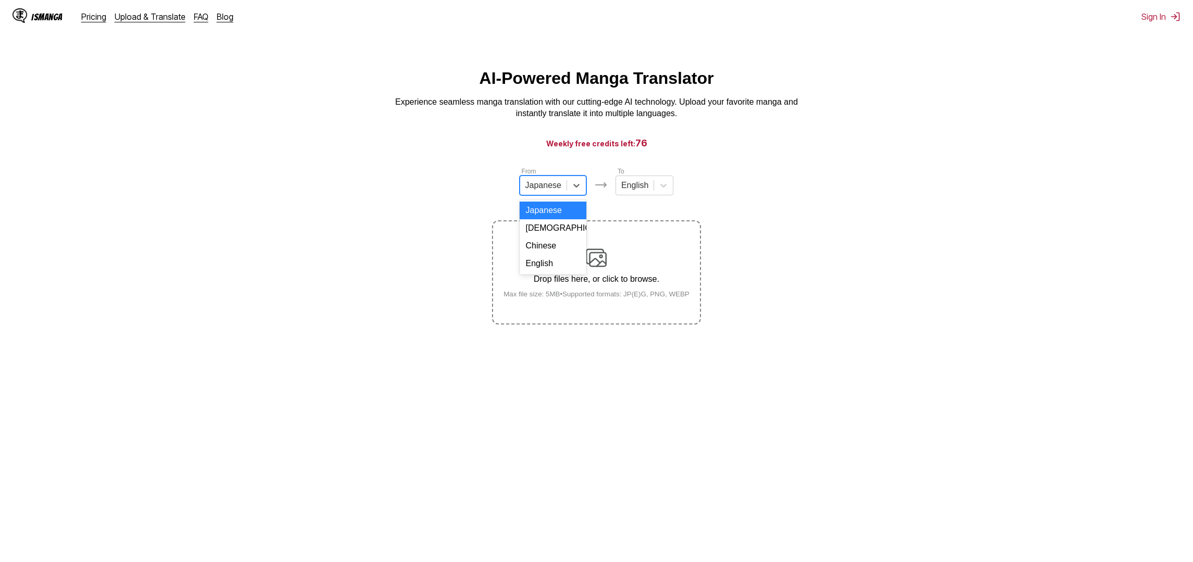
click at [561, 184] on div at bounding box center [543, 185] width 36 height 11
click at [554, 268] on div "English" at bounding box center [552, 264] width 67 height 18
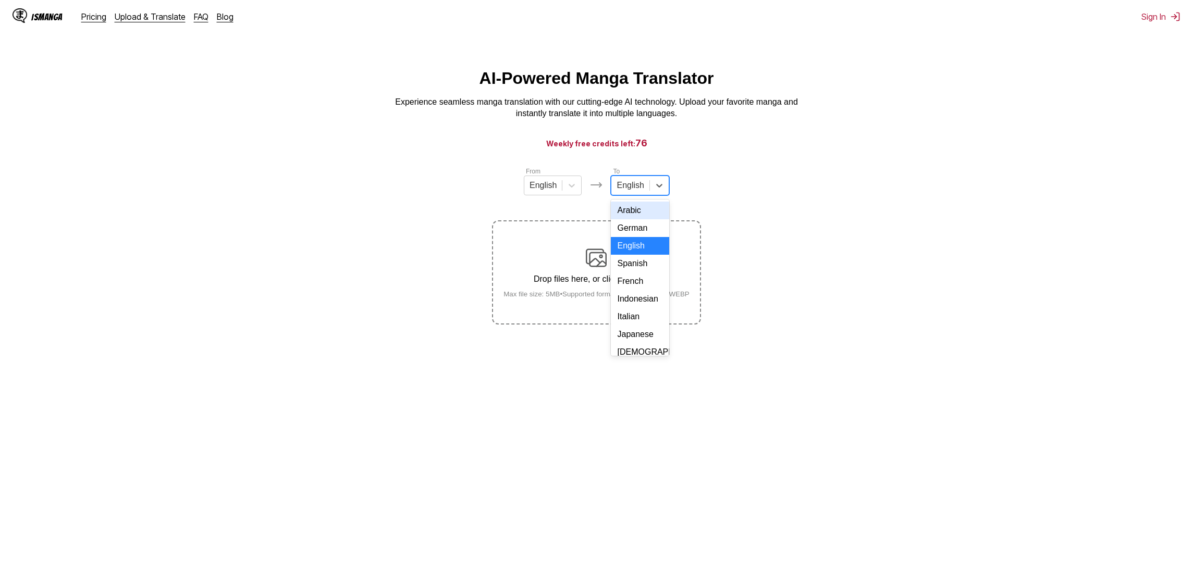
click at [647, 189] on div "English" at bounding box center [630, 186] width 38 height 16
click at [638, 305] on div "Indonesian" at bounding box center [640, 299] width 58 height 18
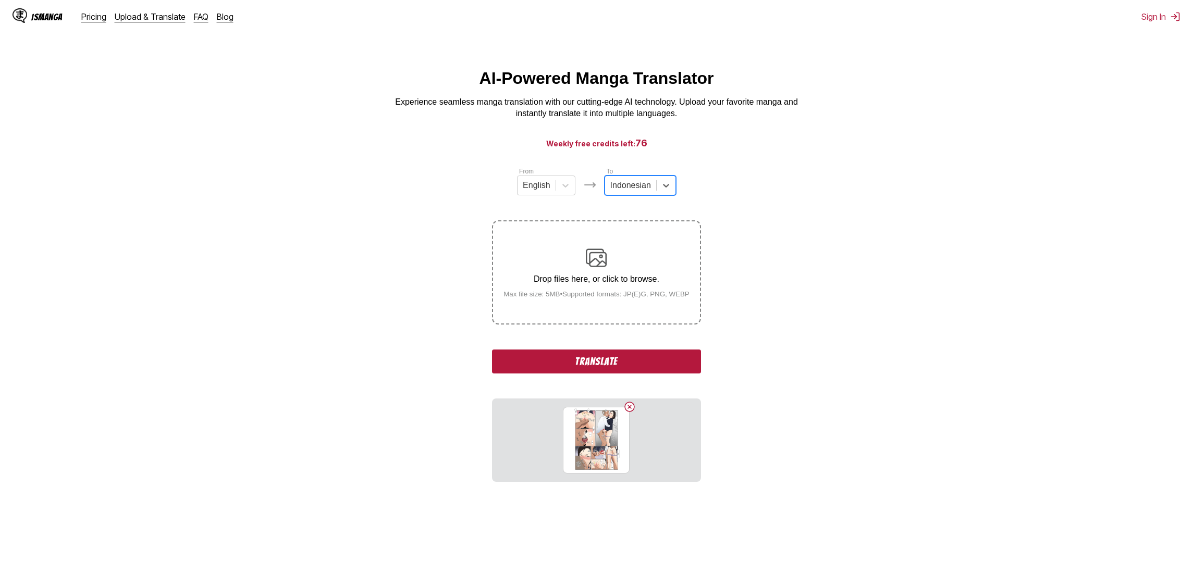
click at [566, 373] on button "Translate" at bounding box center [596, 362] width 208 height 24
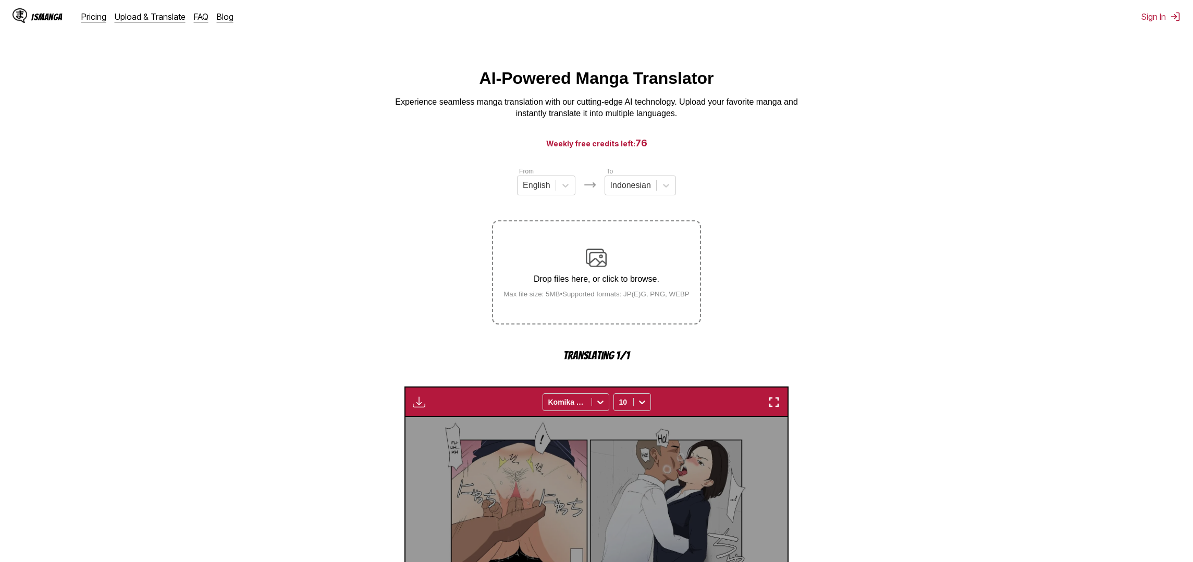
scroll to position [321, 0]
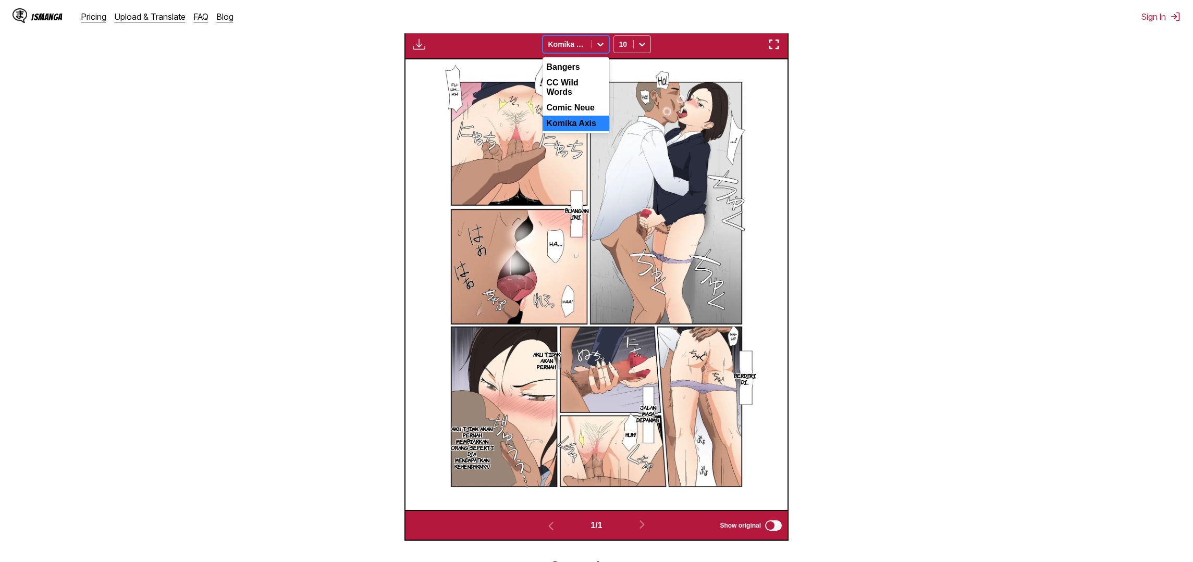
click at [599, 50] on icon at bounding box center [600, 44] width 10 height 10
click at [583, 75] on div "Bangers" at bounding box center [575, 67] width 67 height 16
click at [594, 53] on div at bounding box center [600, 44] width 17 height 17
click at [575, 100] on div "CC Wild Words" at bounding box center [575, 87] width 67 height 25
click at [599, 50] on icon at bounding box center [600, 44] width 10 height 10
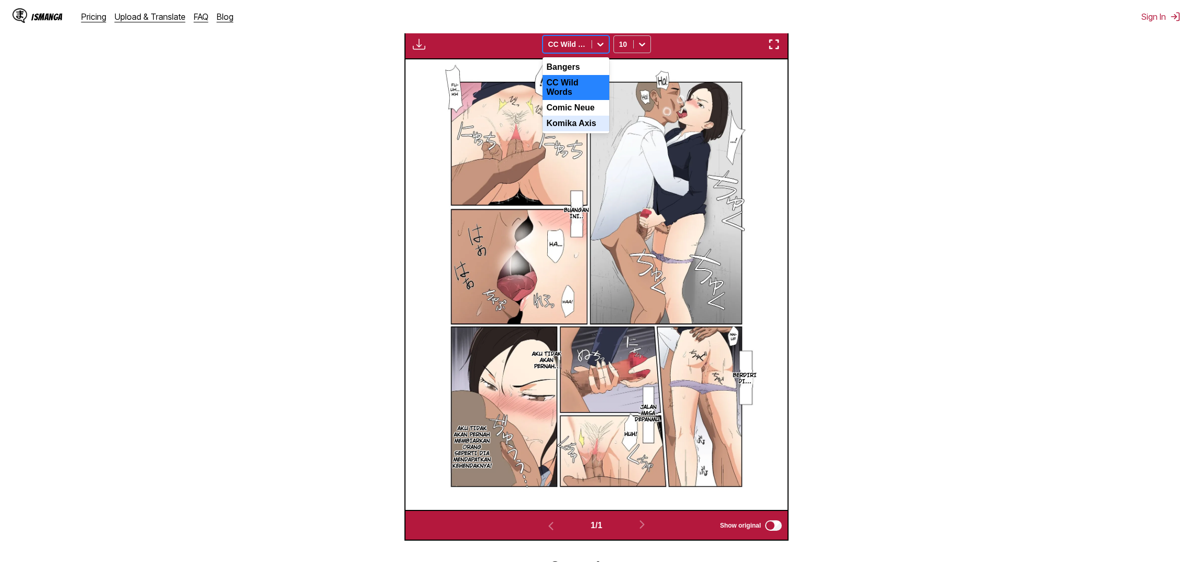
click at [580, 131] on div "Komika Axis" at bounding box center [575, 124] width 67 height 16
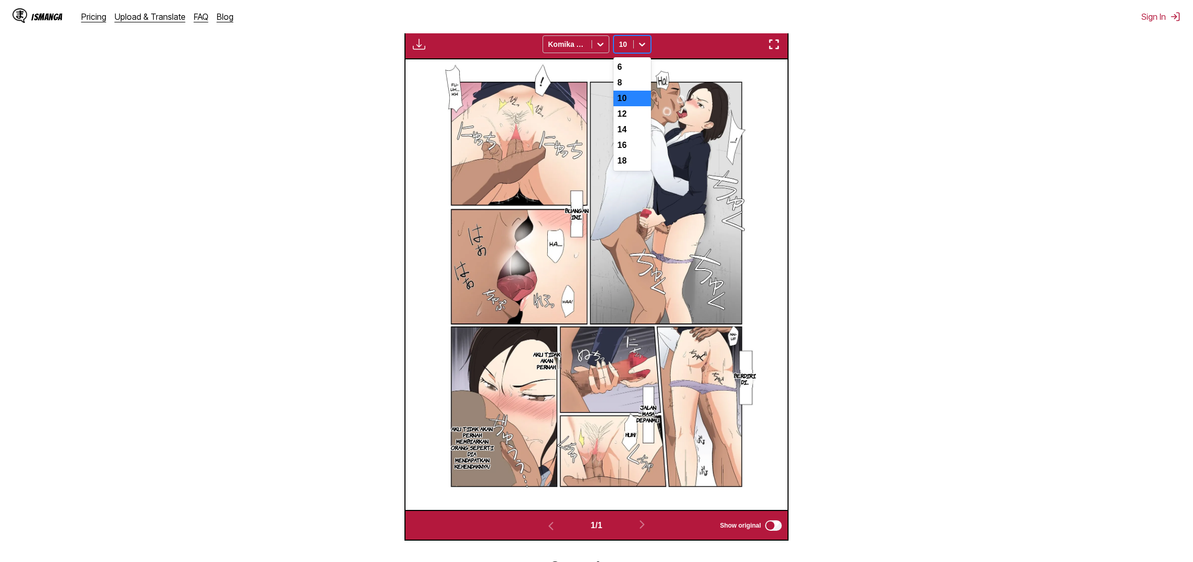
click at [632, 52] on div "10" at bounding box center [623, 44] width 19 height 15
click at [634, 122] on div "12" at bounding box center [632, 114] width 38 height 16
click at [640, 53] on div at bounding box center [642, 44] width 17 height 17
click at [628, 106] on div "10" at bounding box center [632, 99] width 38 height 16
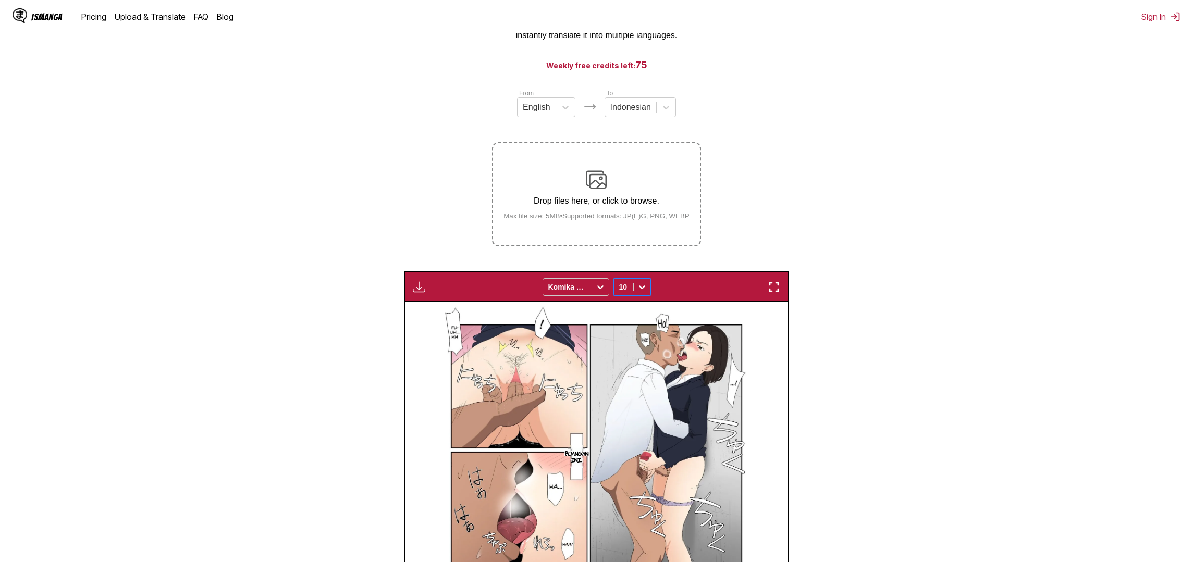
scroll to position [66, 0]
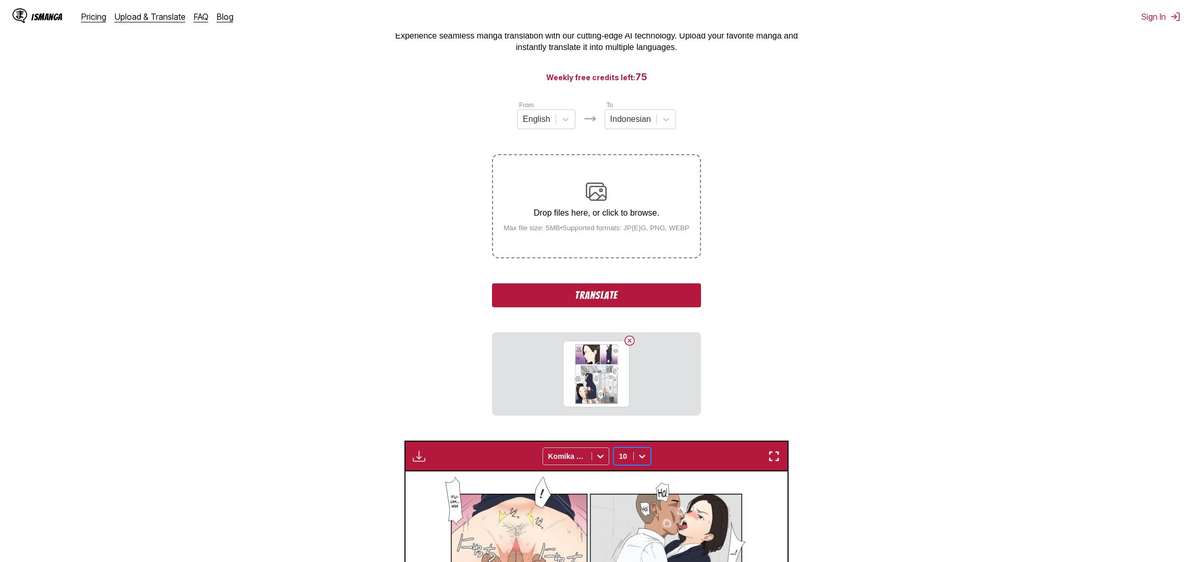
click at [559, 307] on button "Translate" at bounding box center [596, 295] width 208 height 24
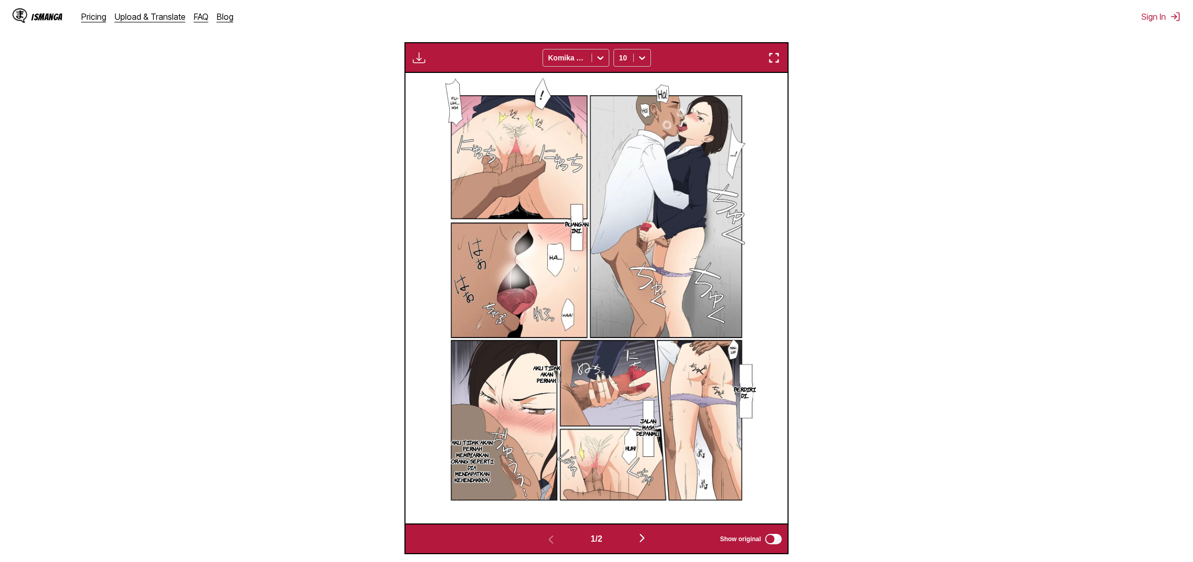
scroll to position [363, 0]
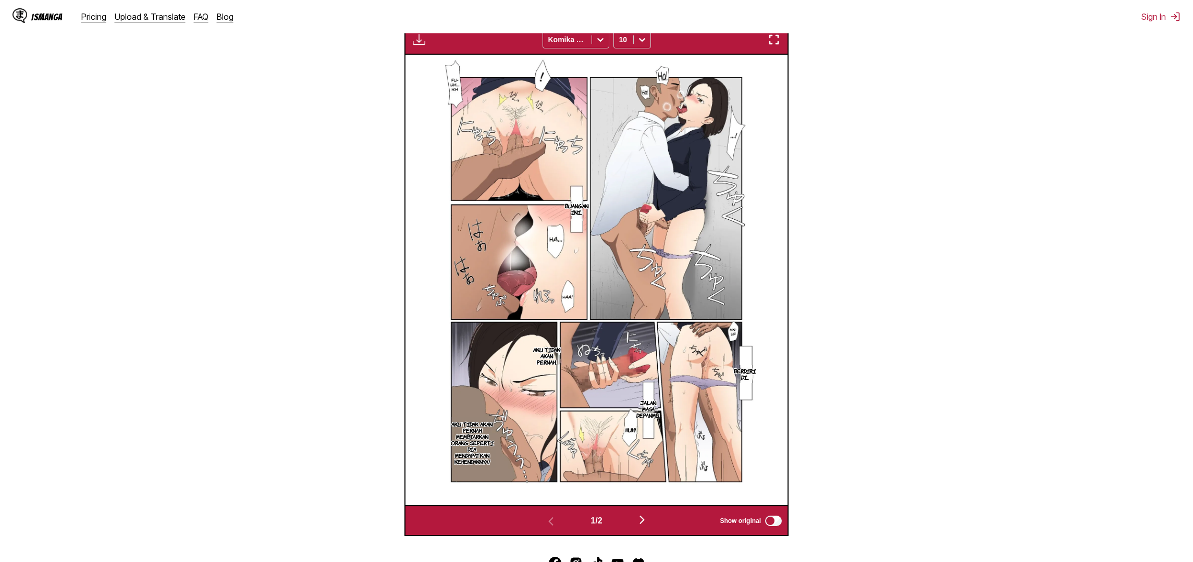
click at [647, 526] on img "button" at bounding box center [642, 520] width 13 height 13
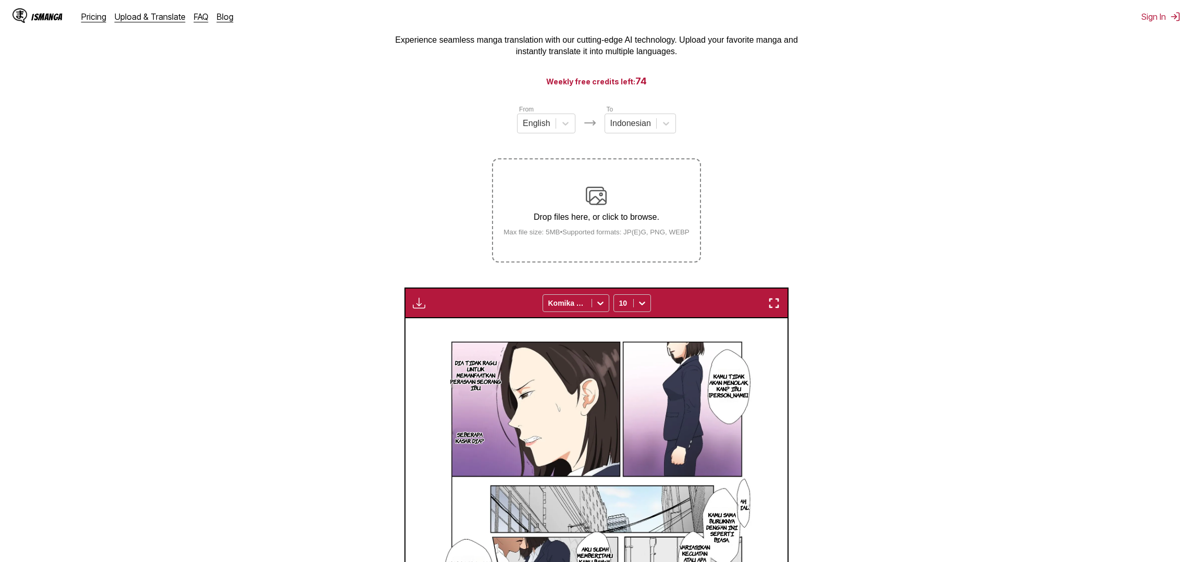
scroll to position [58, 0]
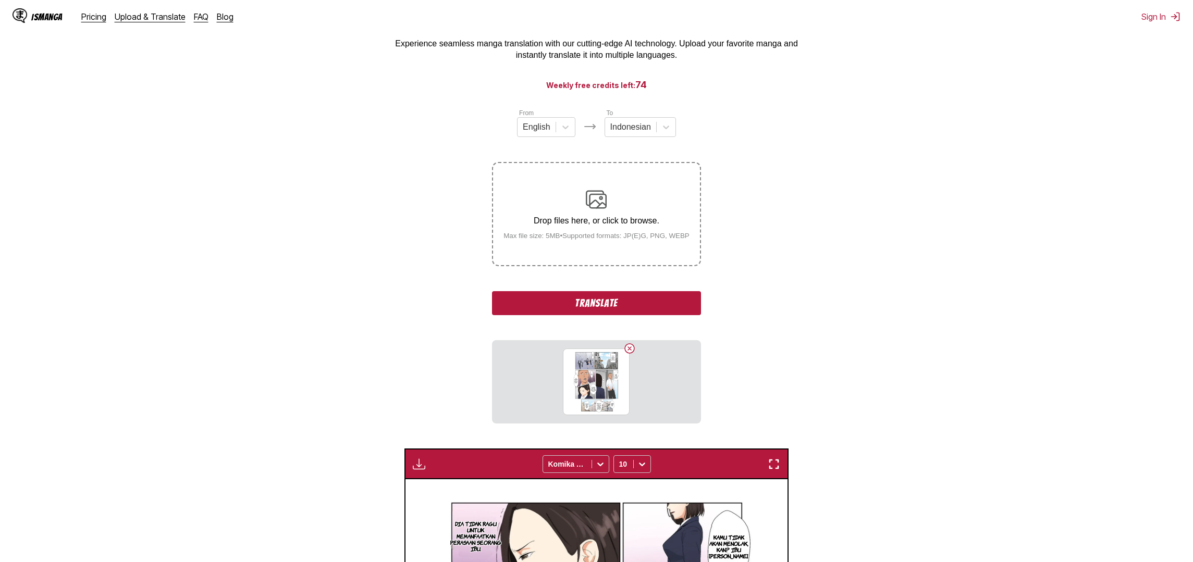
click at [609, 315] on button "Translate" at bounding box center [596, 303] width 208 height 24
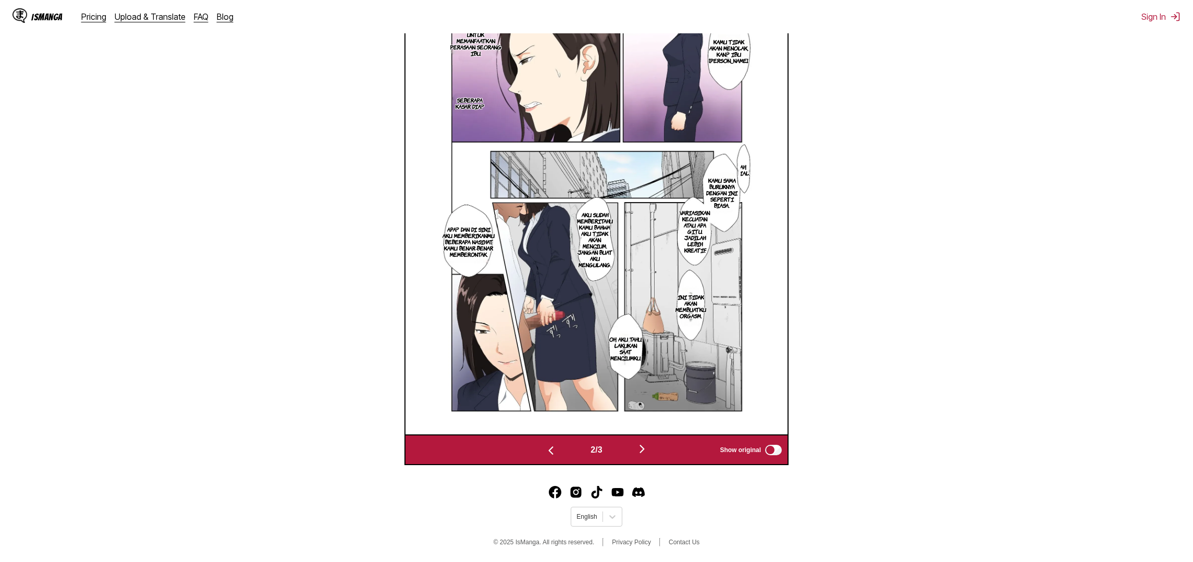
scroll to position [412, 0]
click at [647, 453] on img "button" at bounding box center [642, 449] width 13 height 13
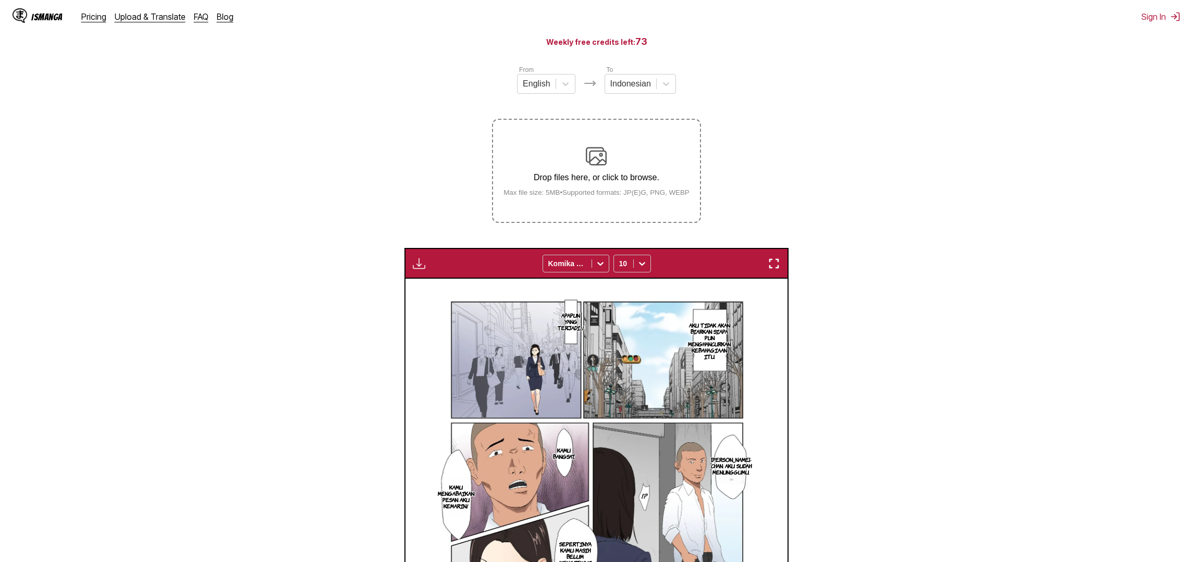
click at [770, 270] on img "button" at bounding box center [774, 263] width 13 height 13
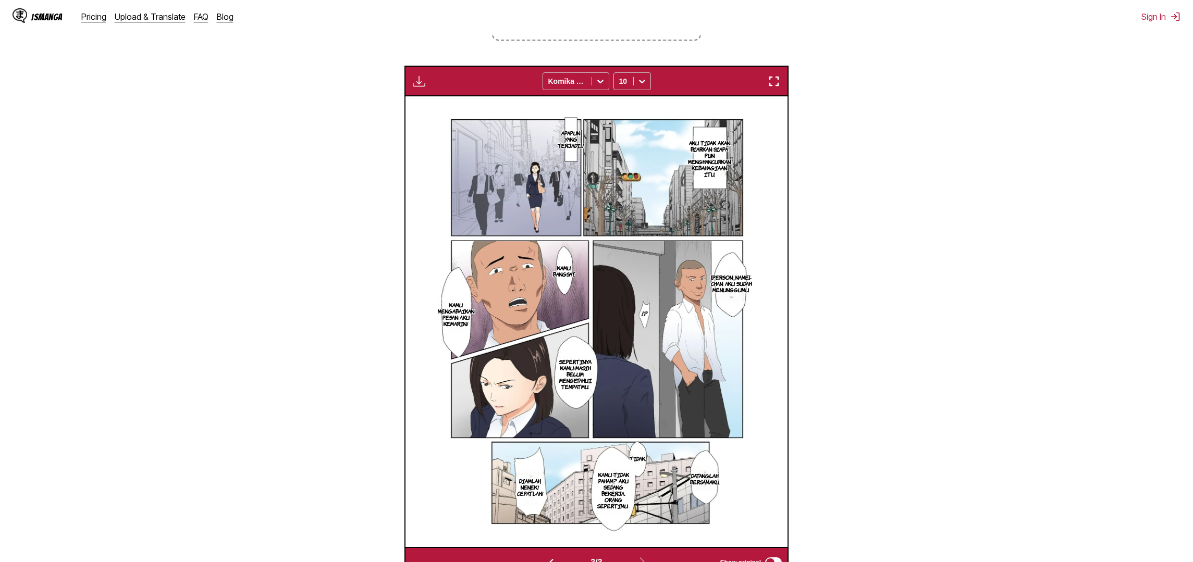
click at [195, 61] on section "From English To Indonesian Drop files here, or click to browse. Max file size: …" at bounding box center [596, 230] width 1176 height 696
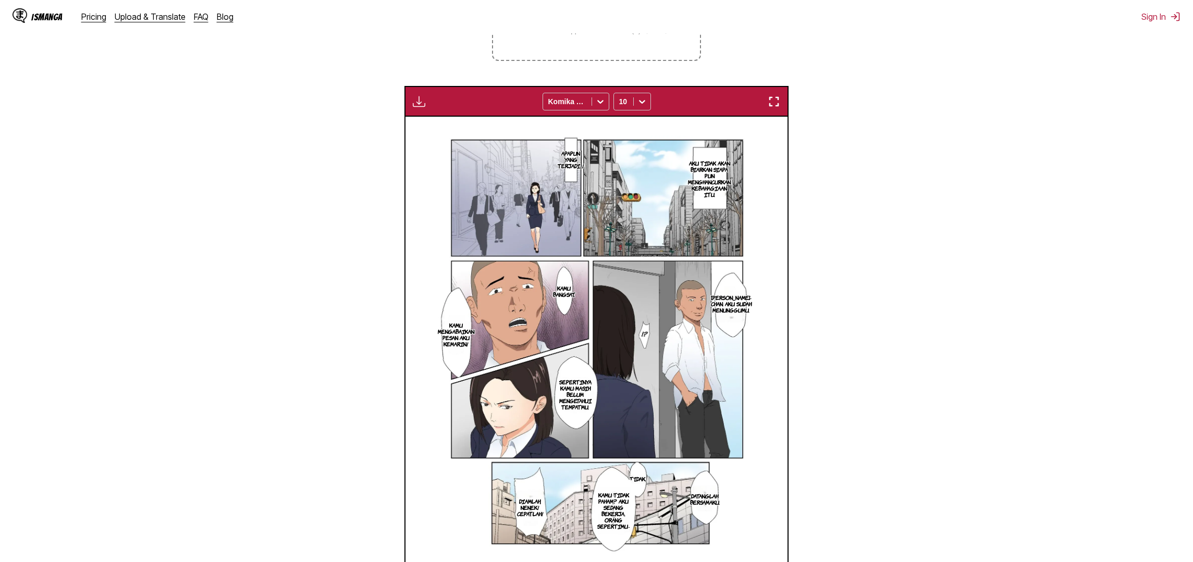
scroll to position [160, 0]
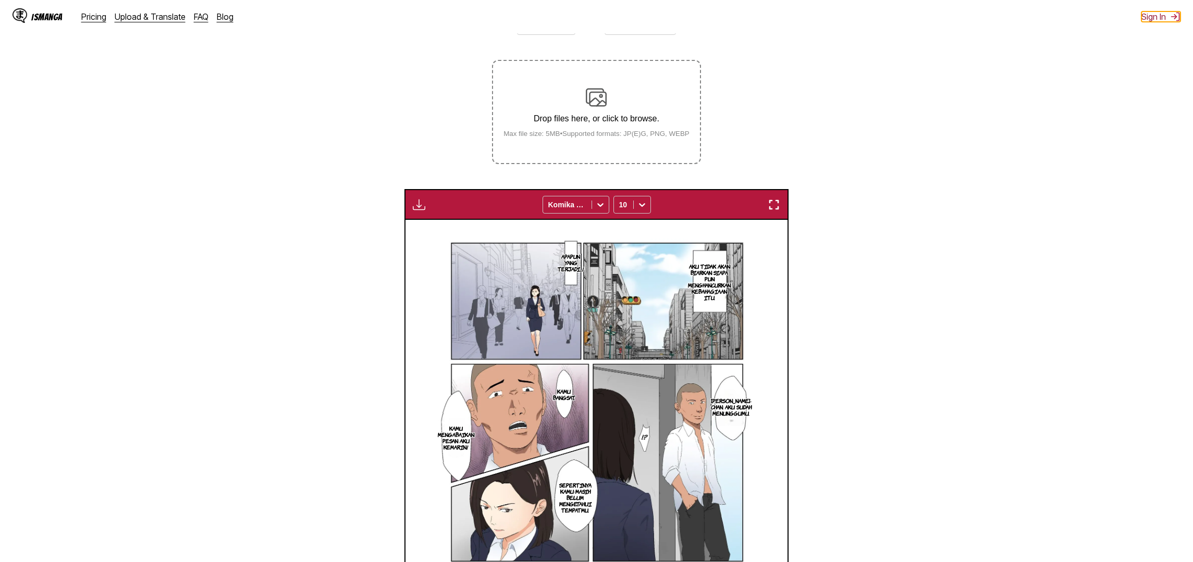
click at [1166, 21] on button "Sign In" at bounding box center [1160, 16] width 39 height 10
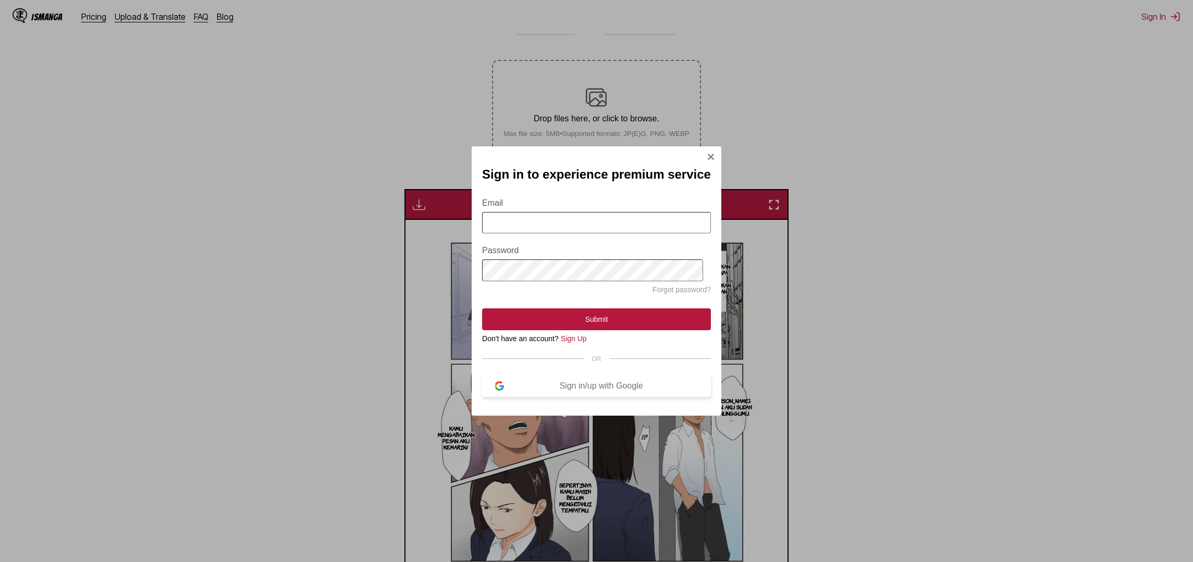
click at [594, 392] on button "Sign in/up with Google" at bounding box center [596, 386] width 229 height 22
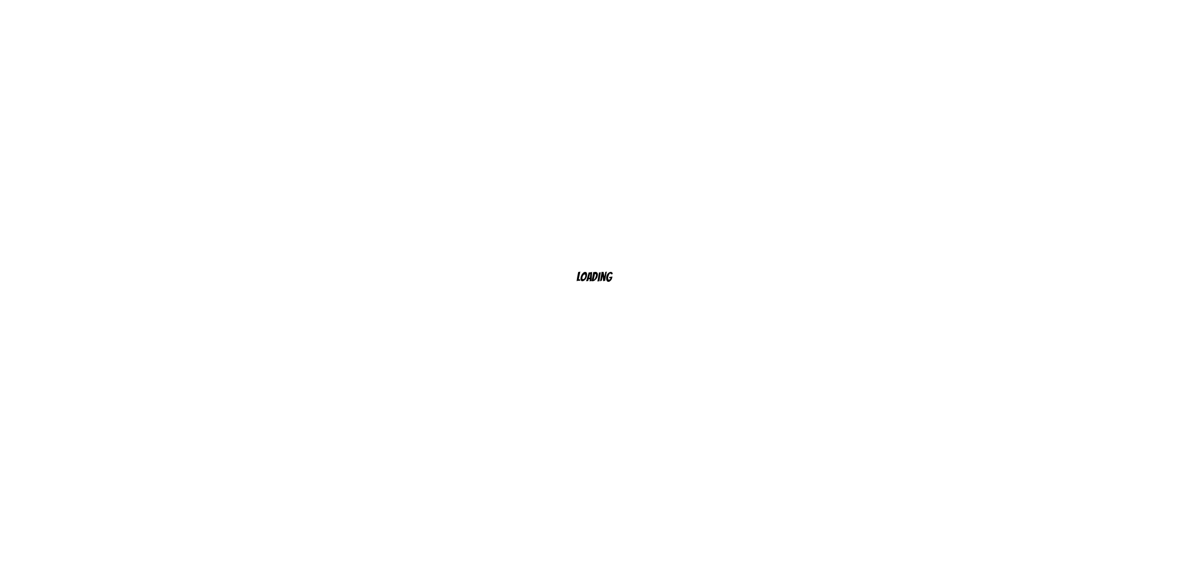
scroll to position [16, 0]
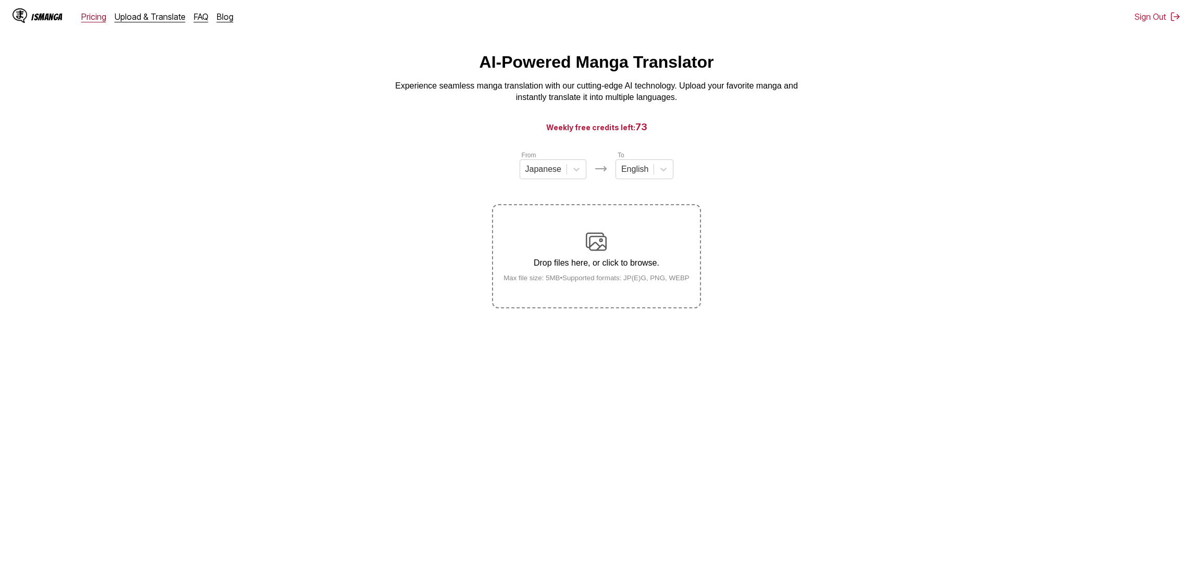
click at [100, 15] on link "Pricing" at bounding box center [93, 16] width 25 height 10
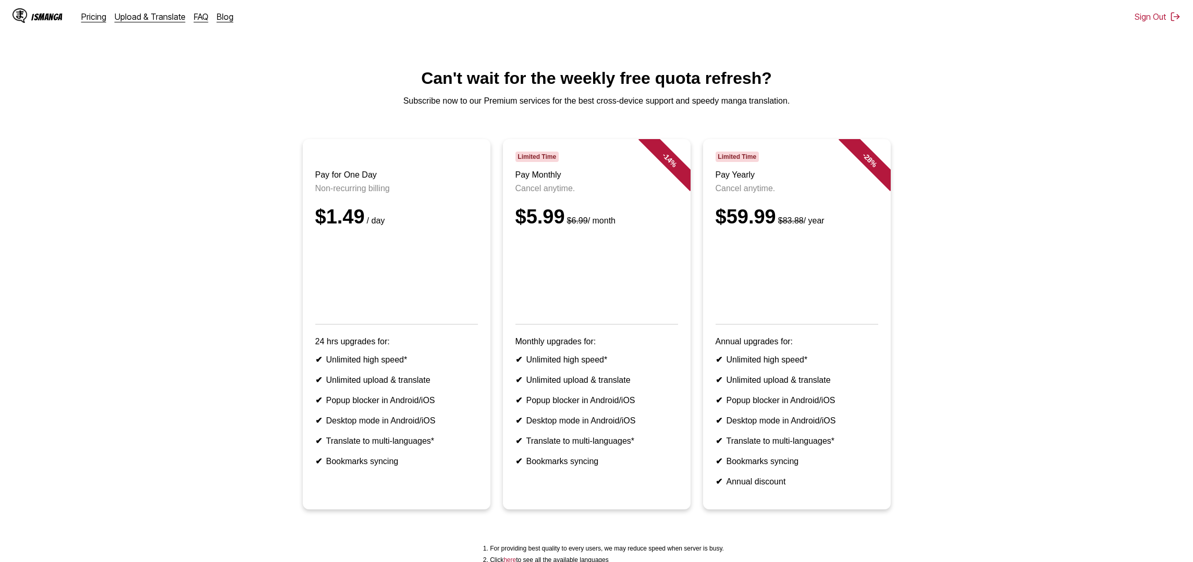
click at [254, 105] on p "Subscribe now to our Premium services for the best cross-device support and spe…" at bounding box center [596, 100] width 1176 height 9
click at [209, 88] on h1 "Can't wait for the weekly free quota refresh?" at bounding box center [596, 78] width 1176 height 19
click at [353, 191] on p "Non-recurring billing" at bounding box center [396, 188] width 163 height 9
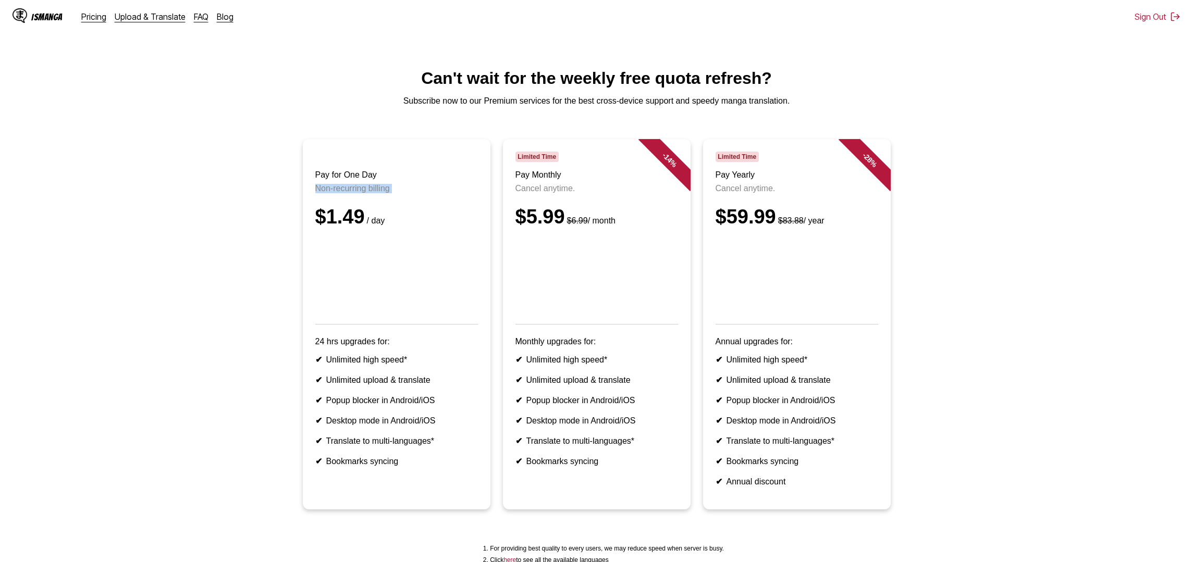
copy p "Non-recurring billing"
click at [152, 71] on h1 "Can't wait for the weekly free quota refresh?" at bounding box center [596, 78] width 1176 height 19
click at [41, 14] on div "IsManga" at bounding box center [46, 17] width 31 height 10
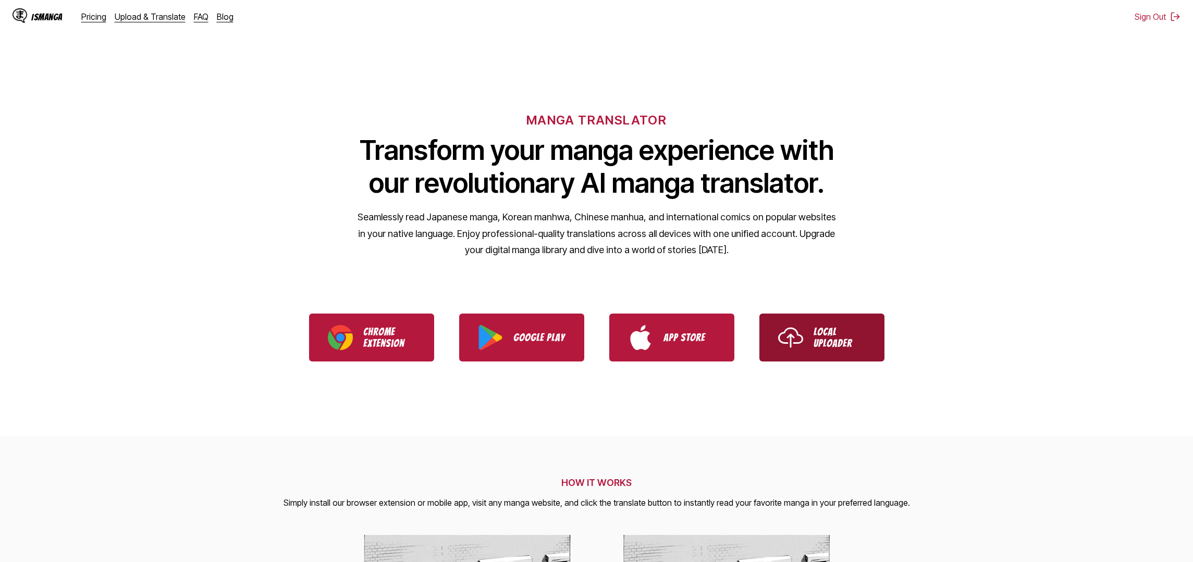
click at [855, 340] on p "Local Uploader" at bounding box center [839, 337] width 52 height 23
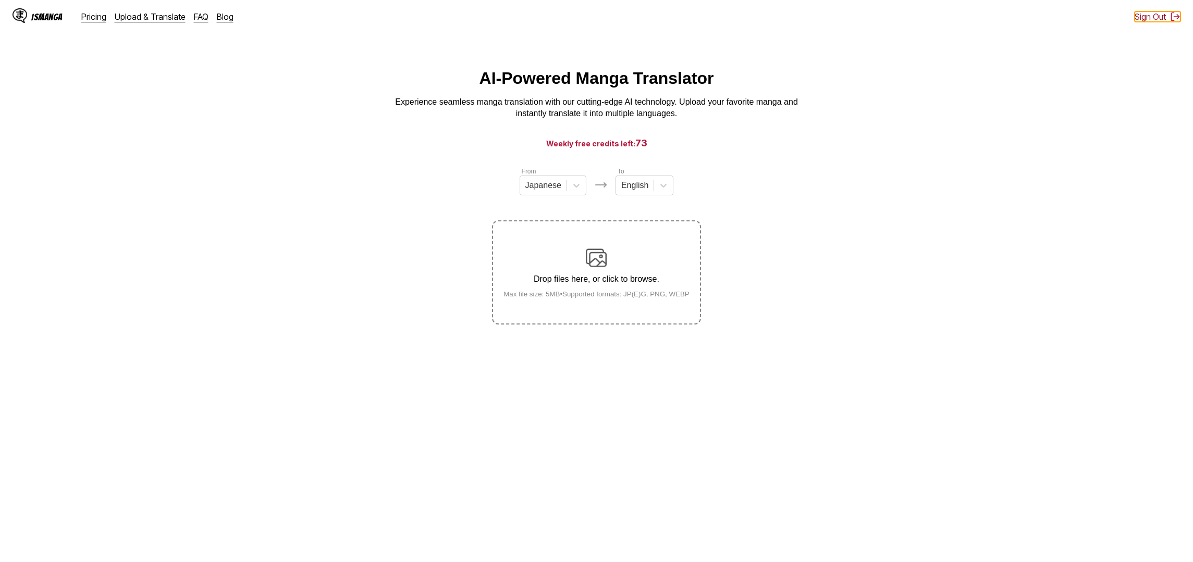
click at [1163, 14] on button "Sign Out" at bounding box center [1157, 16] width 46 height 10
click at [167, 103] on div "AI-Powered Manga Translator Experience seamless manga translation with our cutt…" at bounding box center [596, 94] width 1176 height 51
click at [211, 104] on div "AI-Powered Manga Translator Experience seamless manga translation with our cutt…" at bounding box center [596, 94] width 1176 height 51
click at [583, 242] on label "Drop files here, or click to browse. Max file size: 5MB • Supported formats: JP…" at bounding box center [596, 272] width 206 height 102
click at [0, 0] on input "Drop files here, or click to browse. Max file size: 5MB • Supported formats: JP…" at bounding box center [0, 0] width 0 height 0
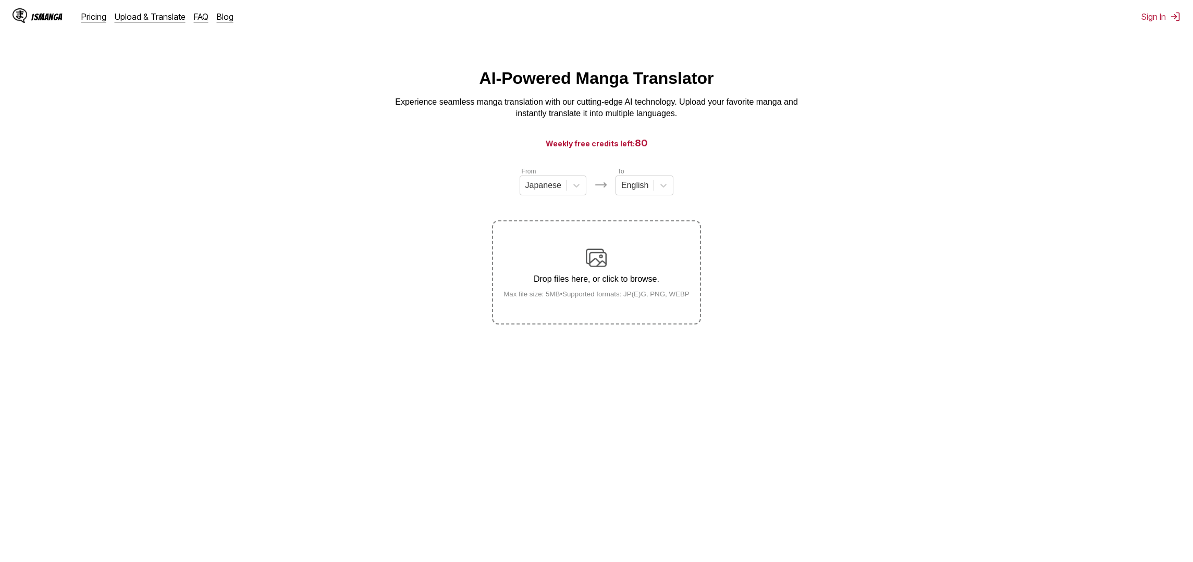
click at [368, 219] on section "From Japanese To English Drop files here, or click to browse. Max file size: 5M…" at bounding box center [596, 245] width 1176 height 158
click at [531, 411] on main "AI-Powered Manga Translator Experience seamless manga translation with our cutt…" at bounding box center [596, 322] width 1193 height 506
